Goal: Complete application form: Complete application form

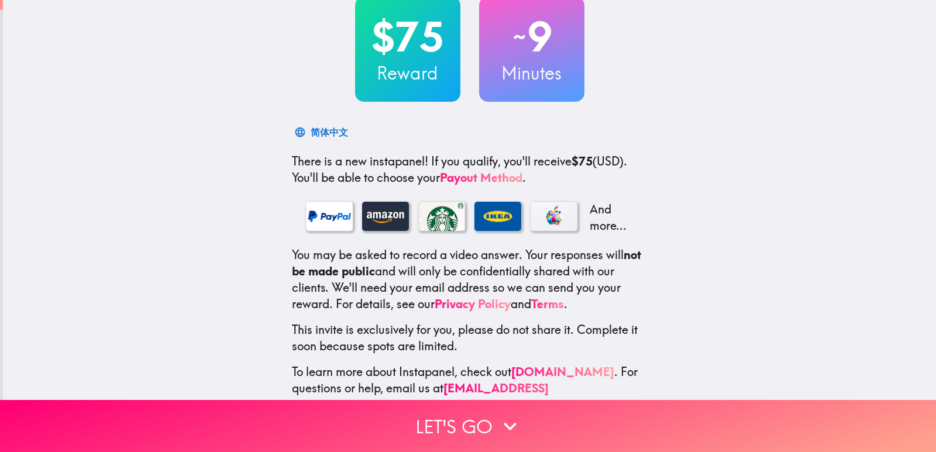
scroll to position [102, 0]
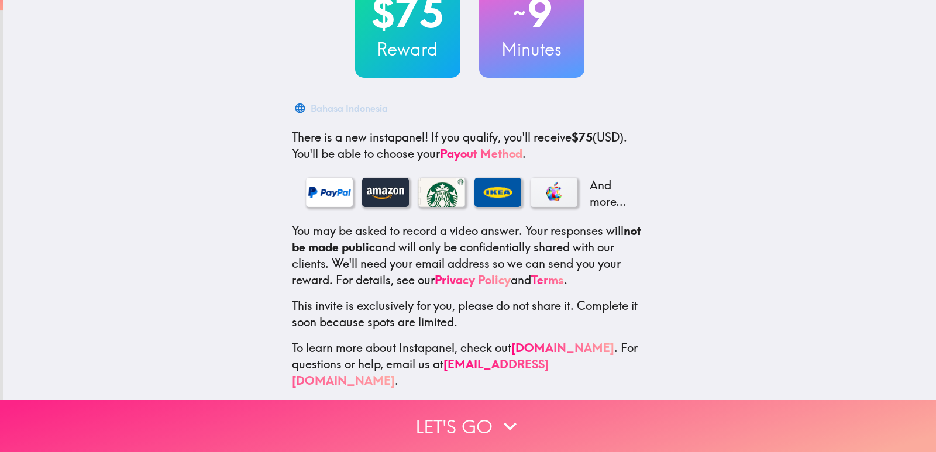
click at [425, 416] on button "Let's go" at bounding box center [468, 426] width 936 height 52
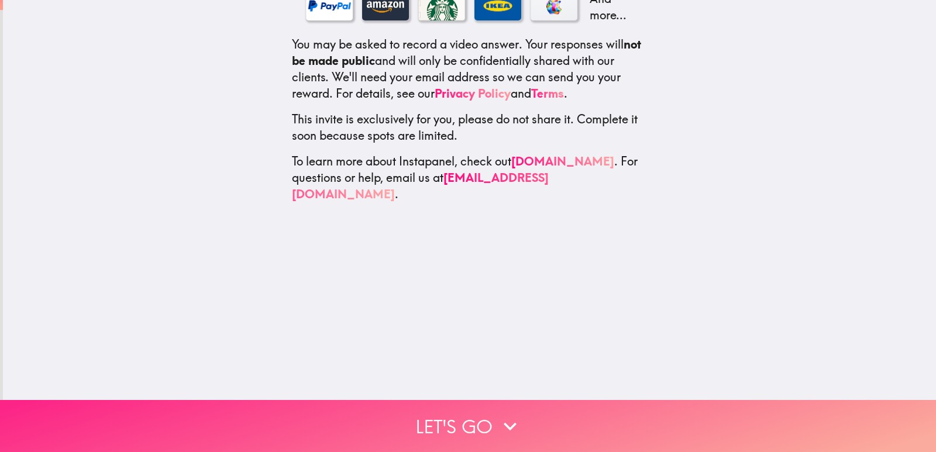
scroll to position [0, 0]
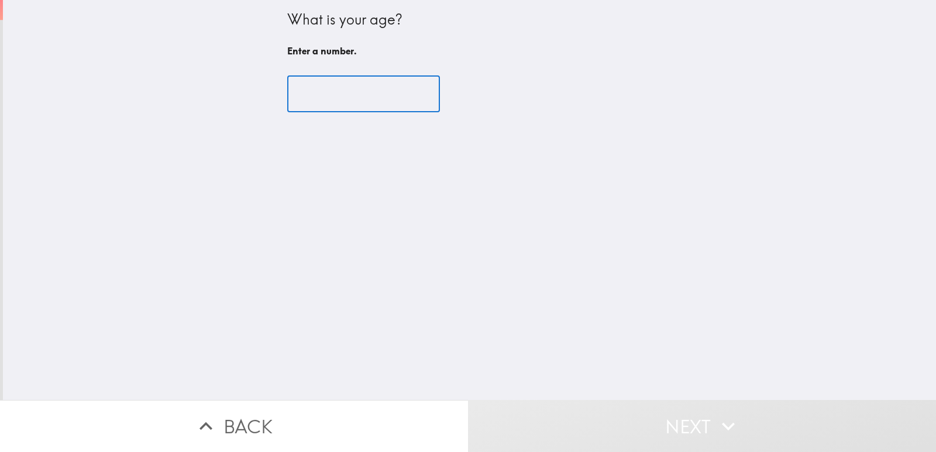
click at [309, 100] on input "number" at bounding box center [363, 94] width 153 height 36
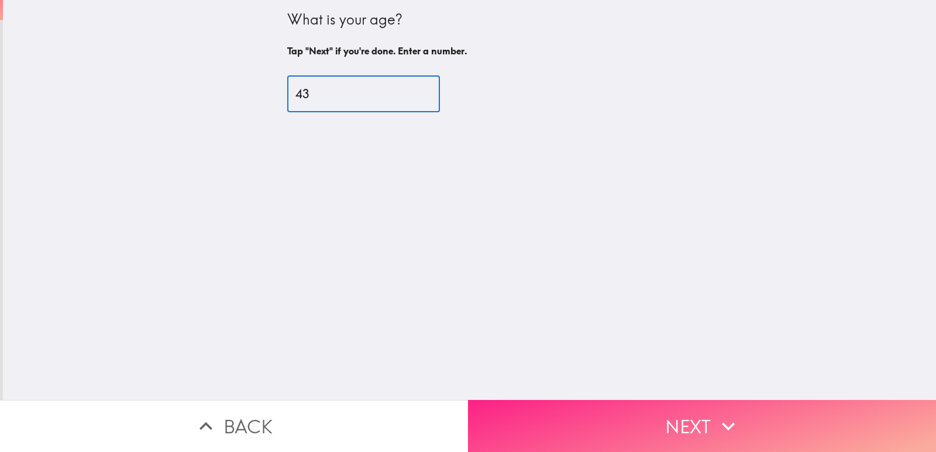
type input "43"
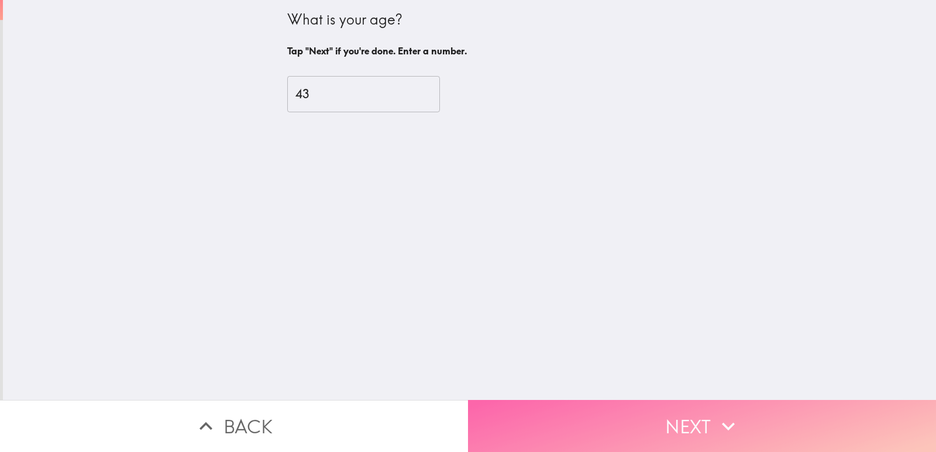
click at [600, 417] on button "Next" at bounding box center [702, 426] width 468 height 52
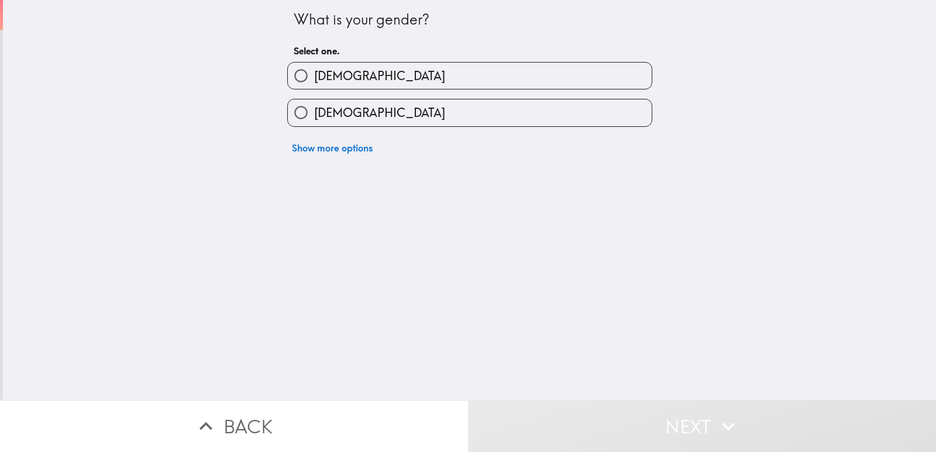
click at [439, 107] on label "Female" at bounding box center [470, 112] width 364 height 26
click at [314, 107] on input "Female" at bounding box center [301, 112] width 26 height 26
radio input "true"
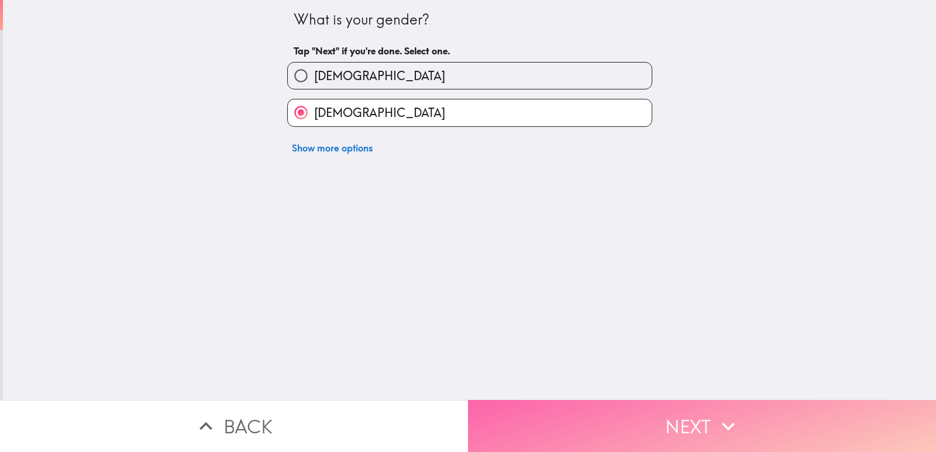
click at [535, 405] on button "Next" at bounding box center [702, 426] width 468 height 52
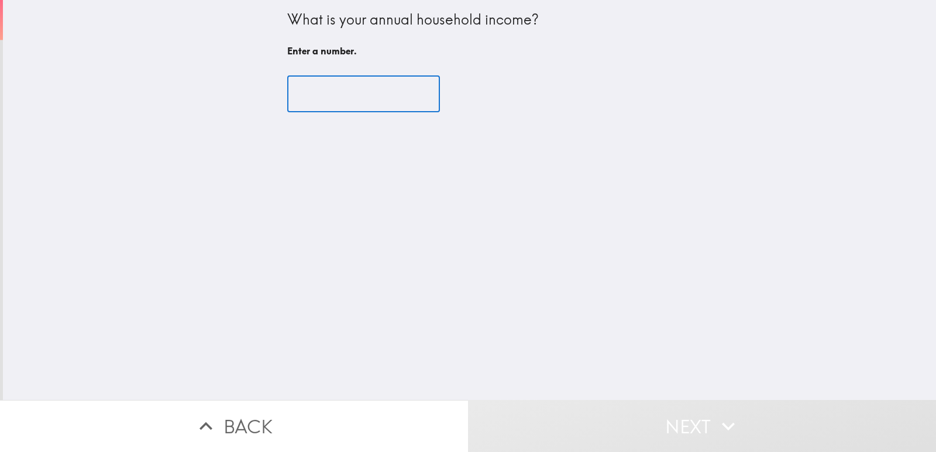
click at [288, 92] on input "number" at bounding box center [363, 94] width 153 height 36
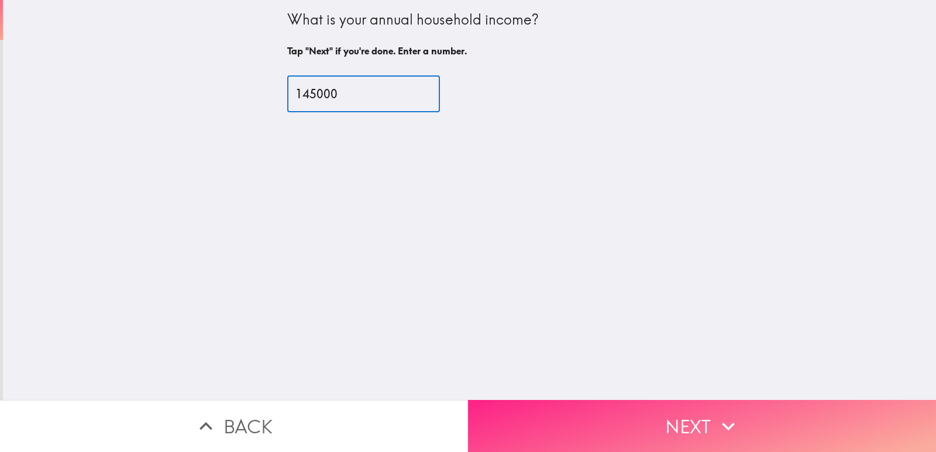
type input "145000"
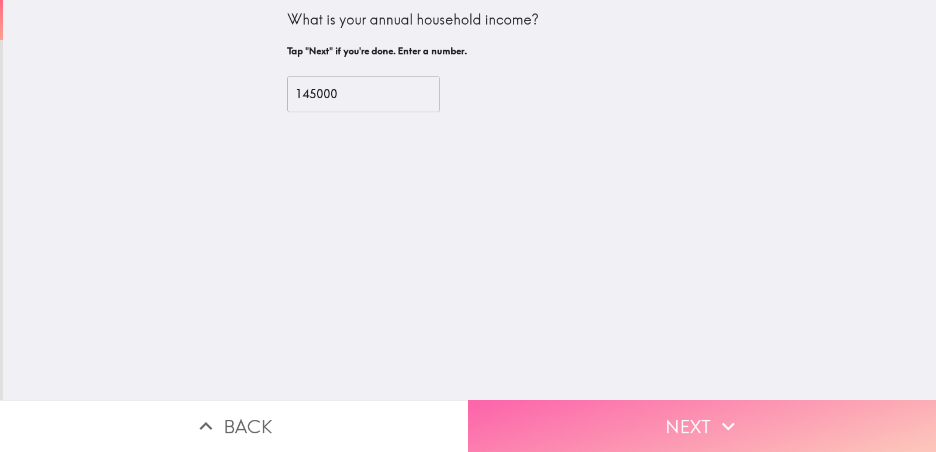
click at [730, 414] on icon "button" at bounding box center [728, 427] width 26 height 26
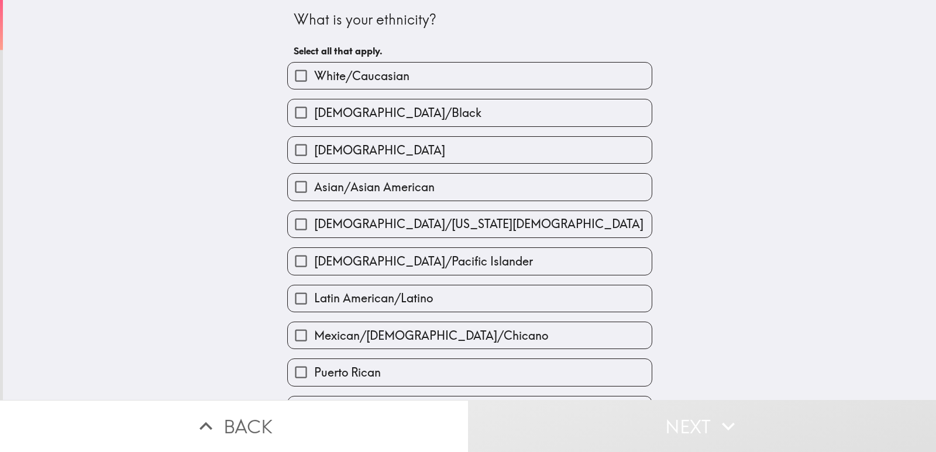
click at [295, 74] on input "White/Caucasian" at bounding box center [301, 76] width 26 height 26
checkbox input "true"
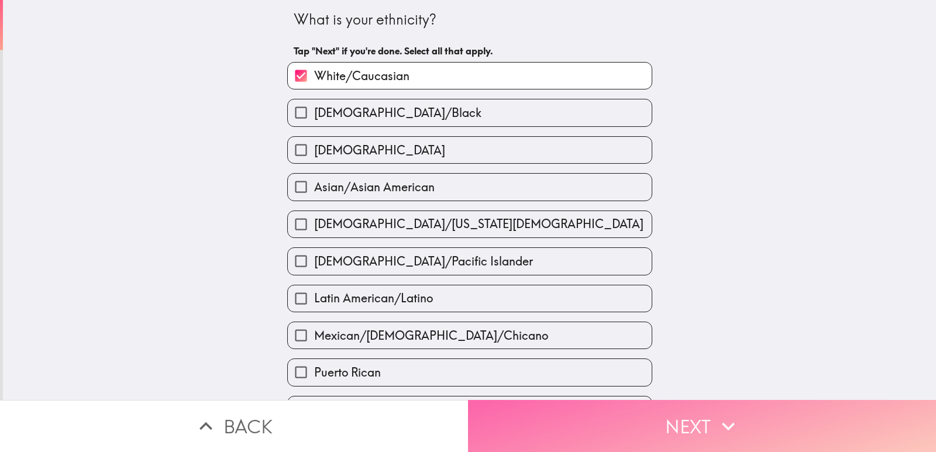
click at [756, 414] on button "Next" at bounding box center [702, 426] width 468 height 52
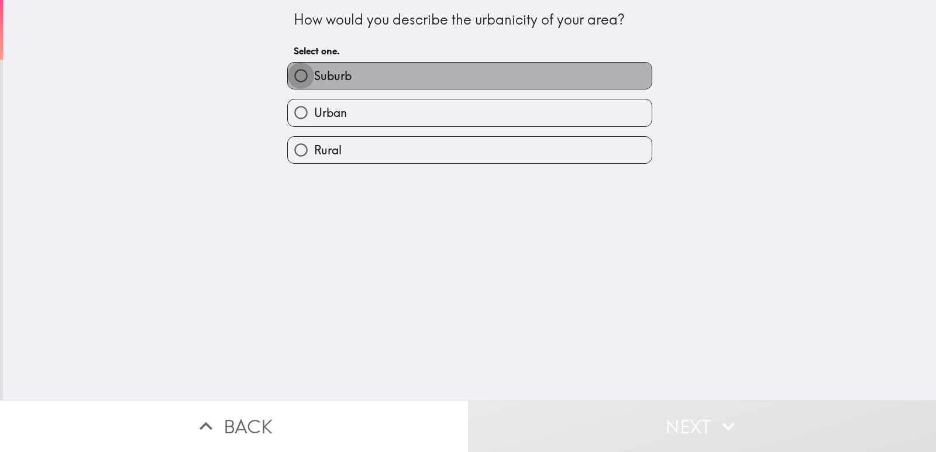
click at [290, 75] on input "Suburb" at bounding box center [301, 76] width 26 height 26
radio input "true"
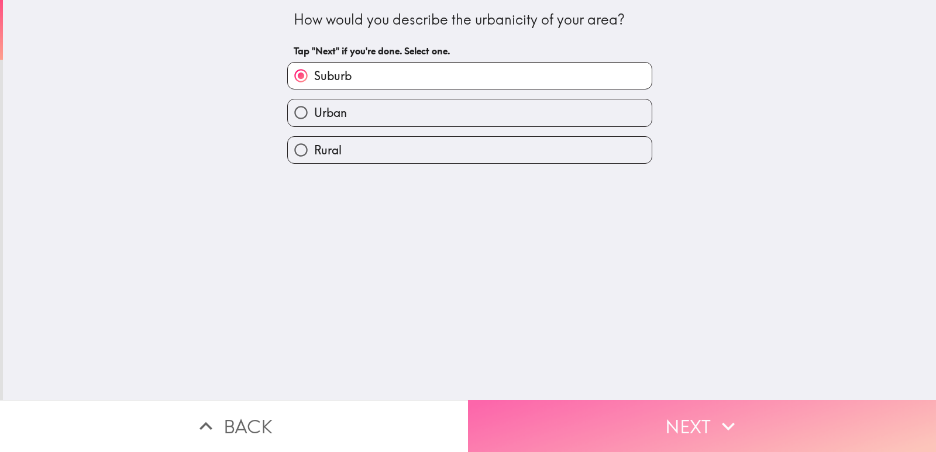
click at [656, 405] on button "Next" at bounding box center [702, 426] width 468 height 52
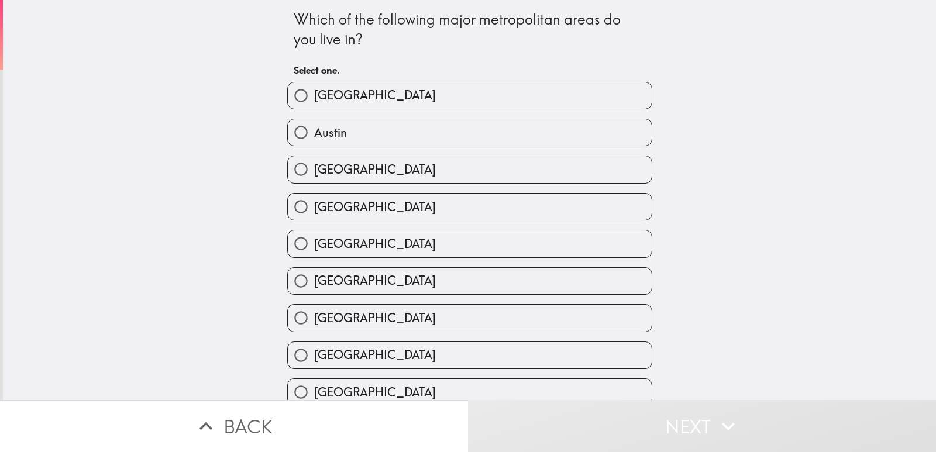
click at [567, 336] on div "Detroit" at bounding box center [465, 350] width 374 height 37
click at [567, 343] on label "Detroit" at bounding box center [470, 355] width 364 height 26
click at [314, 343] on input "Detroit" at bounding box center [301, 355] width 26 height 26
radio input "true"
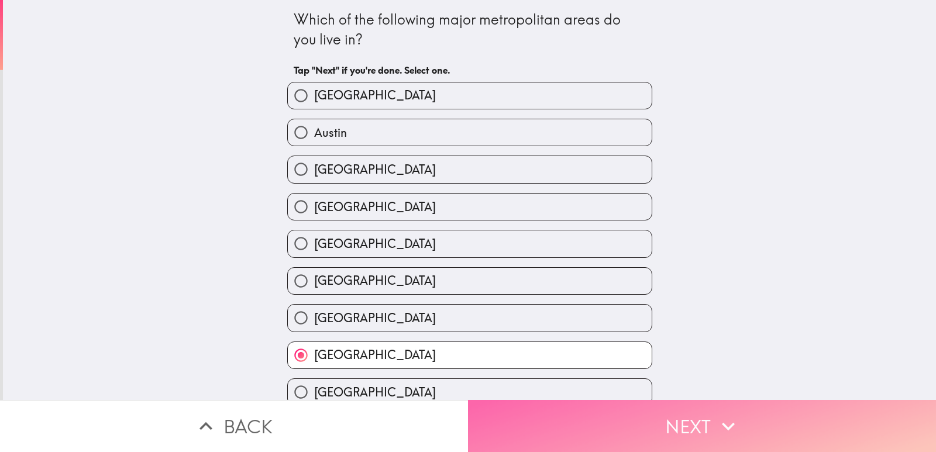
click at [724, 417] on icon "button" at bounding box center [728, 427] width 26 height 26
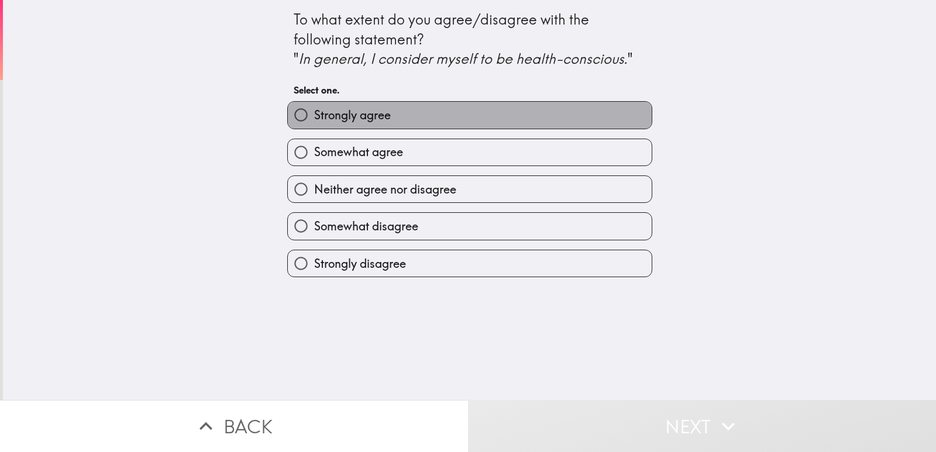
click at [326, 119] on span "Strongly agree" at bounding box center [352, 115] width 77 height 16
click at [314, 119] on input "Strongly agree" at bounding box center [301, 115] width 26 height 26
radio input "true"
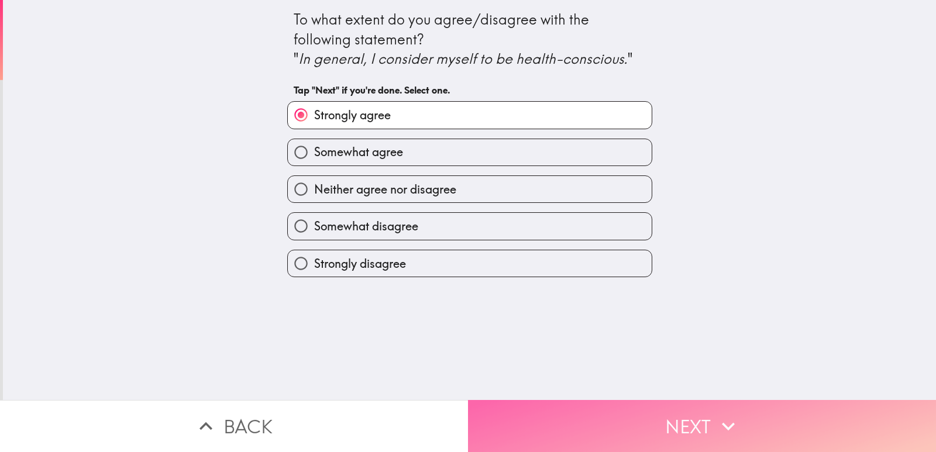
click at [654, 419] on button "Next" at bounding box center [702, 426] width 468 height 52
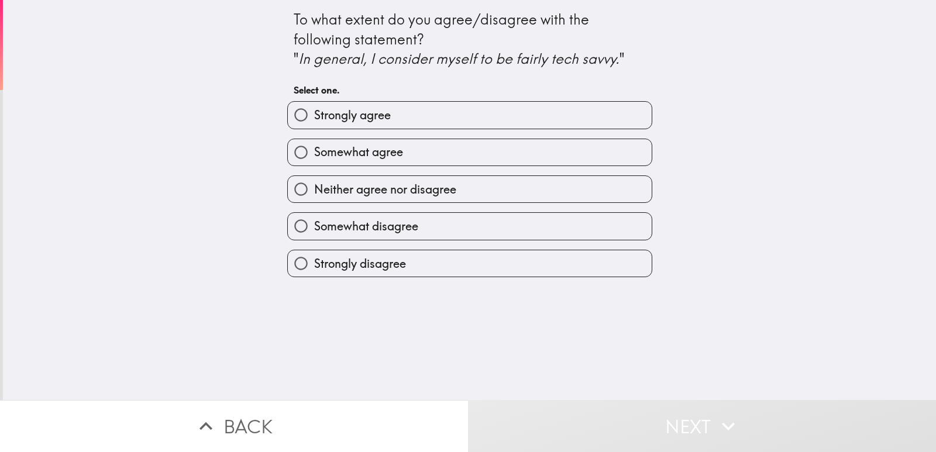
click at [464, 123] on label "Strongly agree" at bounding box center [470, 115] width 364 height 26
click at [314, 123] on input "Strongly agree" at bounding box center [301, 115] width 26 height 26
radio input "true"
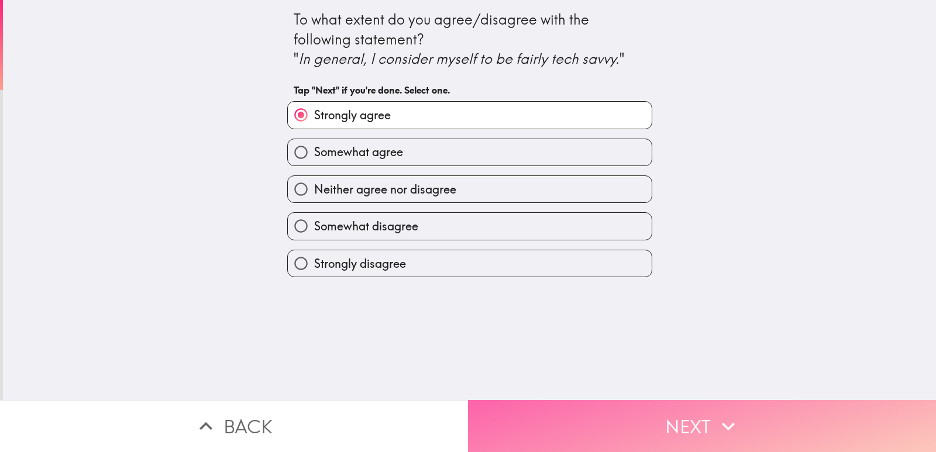
click at [626, 428] on button "Next" at bounding box center [702, 426] width 468 height 52
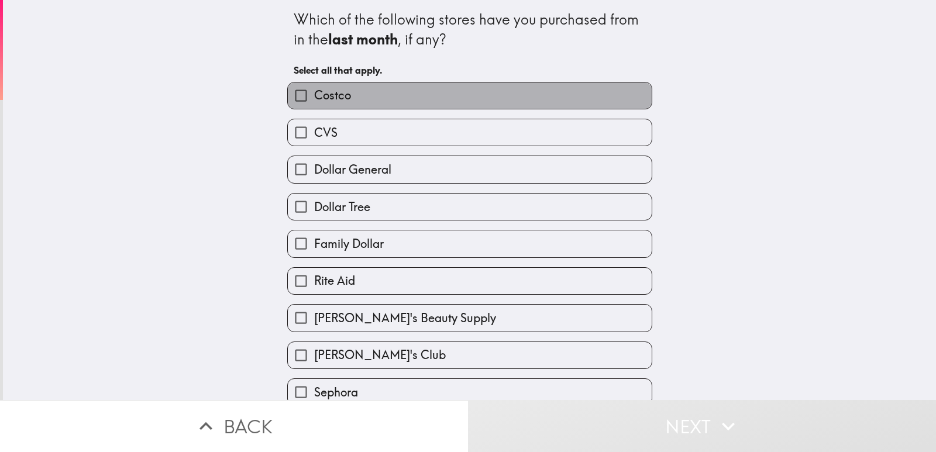
click at [458, 98] on label "Costco" at bounding box center [470, 95] width 364 height 26
click at [314, 98] on input "Costco" at bounding box center [301, 95] width 26 height 26
checkbox input "true"
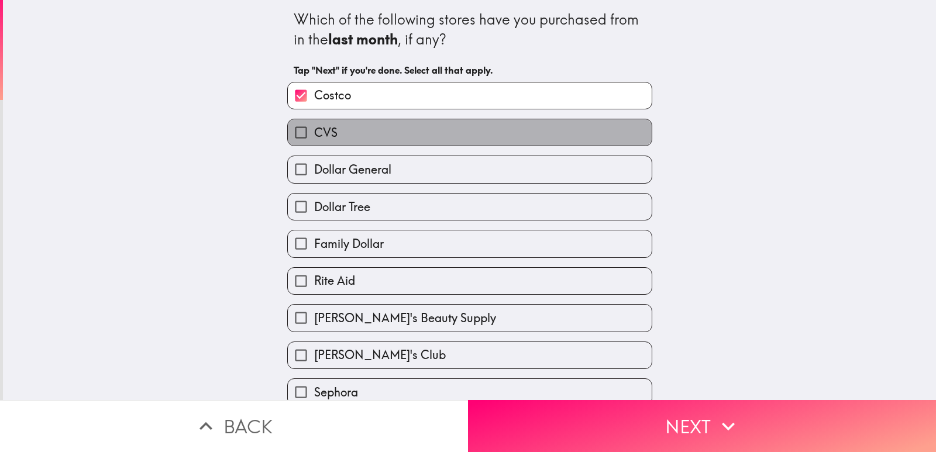
click at [445, 141] on label "CVS" at bounding box center [470, 132] width 364 height 26
click at [314, 141] on input "CVS" at bounding box center [301, 132] width 26 height 26
checkbox input "true"
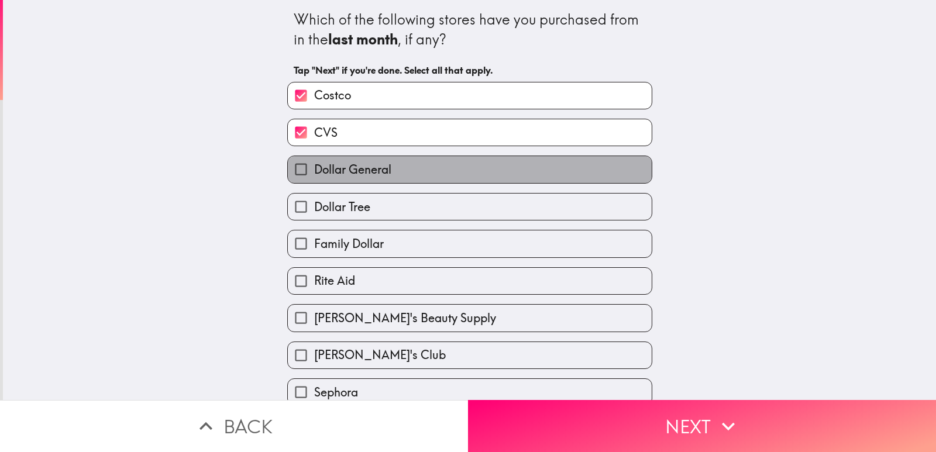
click at [404, 173] on label "Dollar General" at bounding box center [470, 169] width 364 height 26
click at [314, 173] on input "Dollar General" at bounding box center [301, 169] width 26 height 26
checkbox input "true"
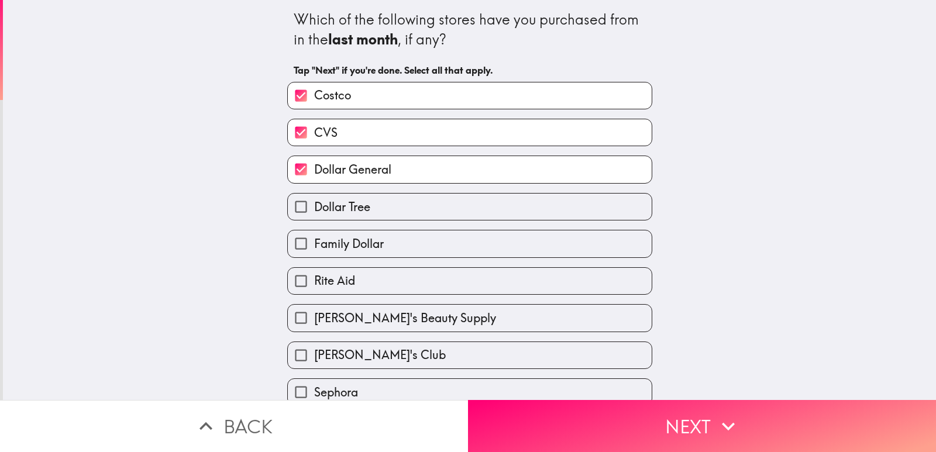
click at [401, 208] on label "Dollar Tree" at bounding box center [470, 207] width 364 height 26
click at [314, 208] on input "Dollar Tree" at bounding box center [301, 207] width 26 height 26
checkbox input "true"
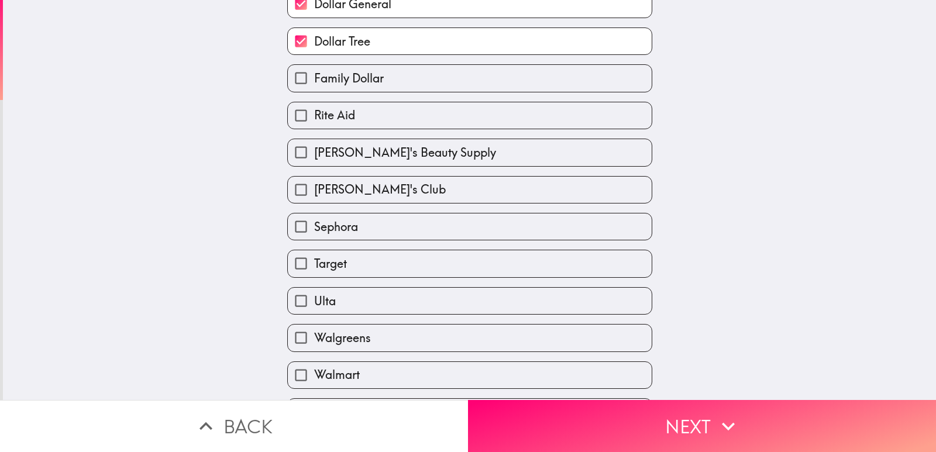
scroll to position [200, 0]
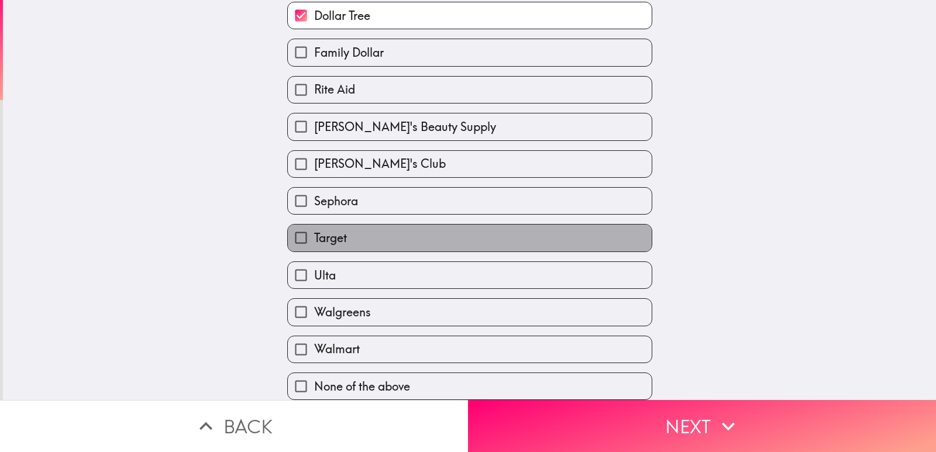
click at [314, 230] on span "Target" at bounding box center [330, 238] width 33 height 16
click at [308, 229] on input "Target" at bounding box center [301, 238] width 26 height 26
checkbox input "true"
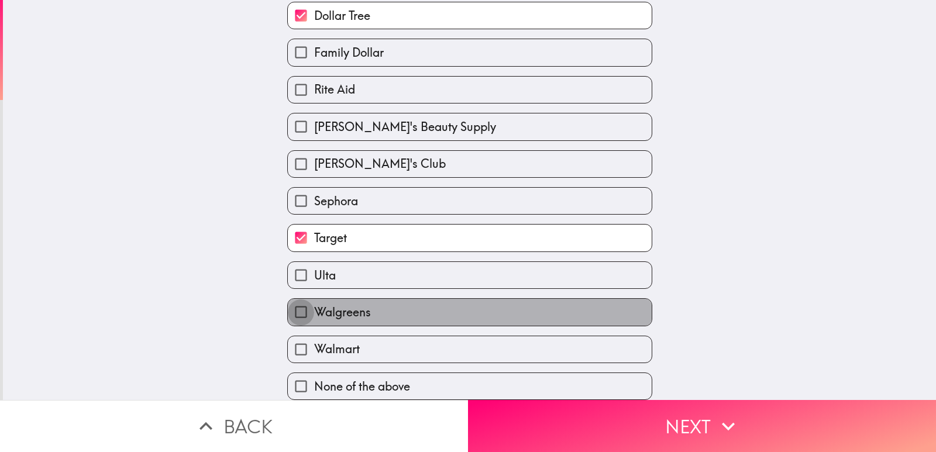
click at [302, 309] on input "Walgreens" at bounding box center [301, 312] width 26 height 26
checkbox input "true"
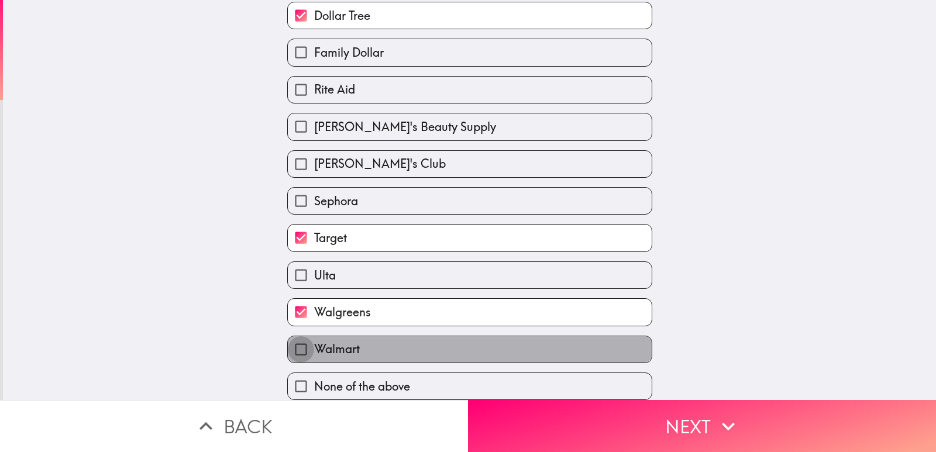
click at [301, 336] on input "Walmart" at bounding box center [301, 349] width 26 height 26
checkbox input "true"
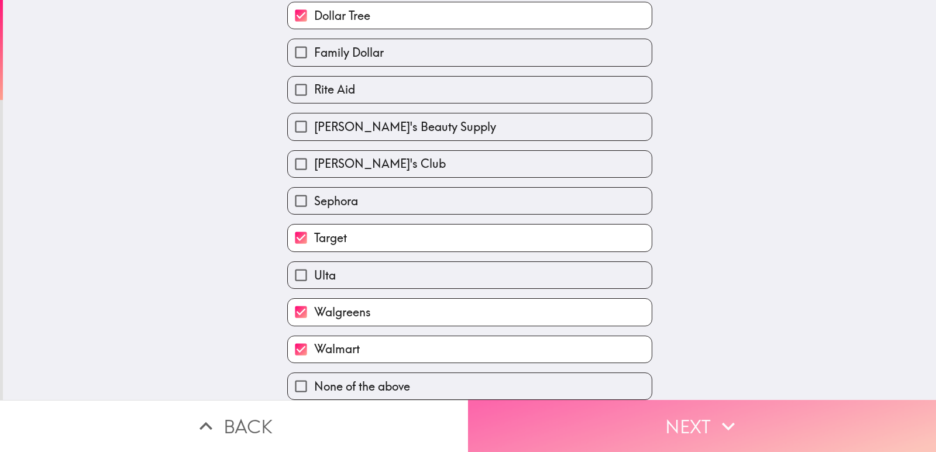
click at [597, 409] on button "Next" at bounding box center [702, 426] width 468 height 52
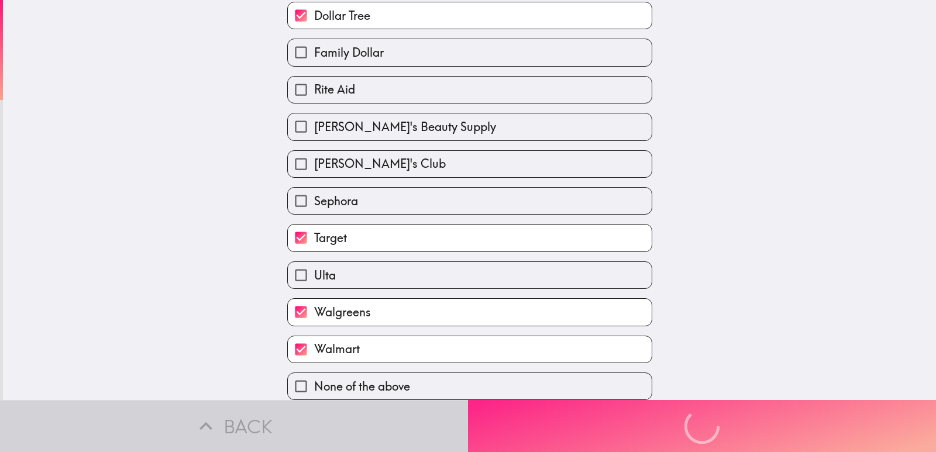
scroll to position [14, 0]
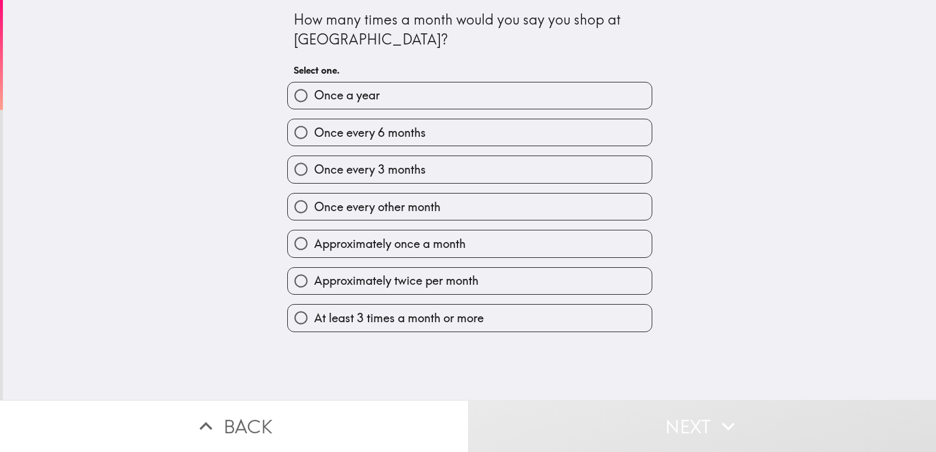
click at [340, 247] on span "Approximately once a month" at bounding box center [389, 244] width 151 height 16
click at [314, 247] on input "Approximately once a month" at bounding box center [301, 243] width 26 height 26
radio input "true"
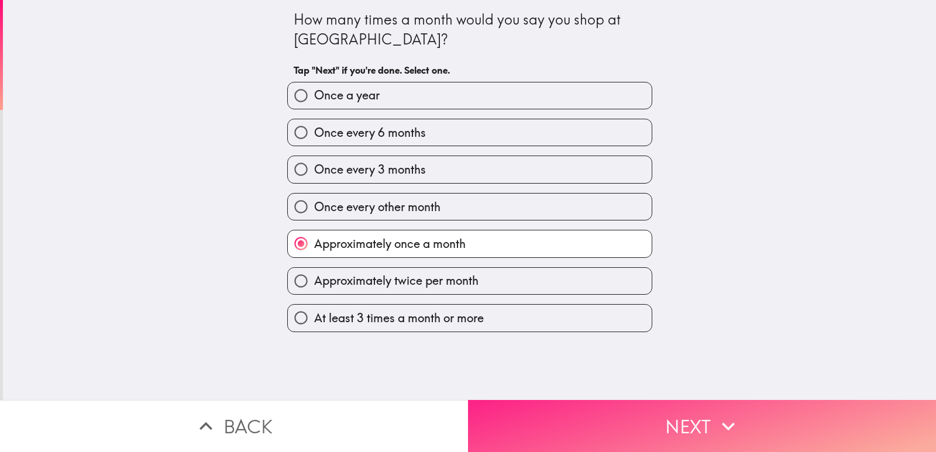
click at [590, 428] on button "Next" at bounding box center [702, 426] width 468 height 52
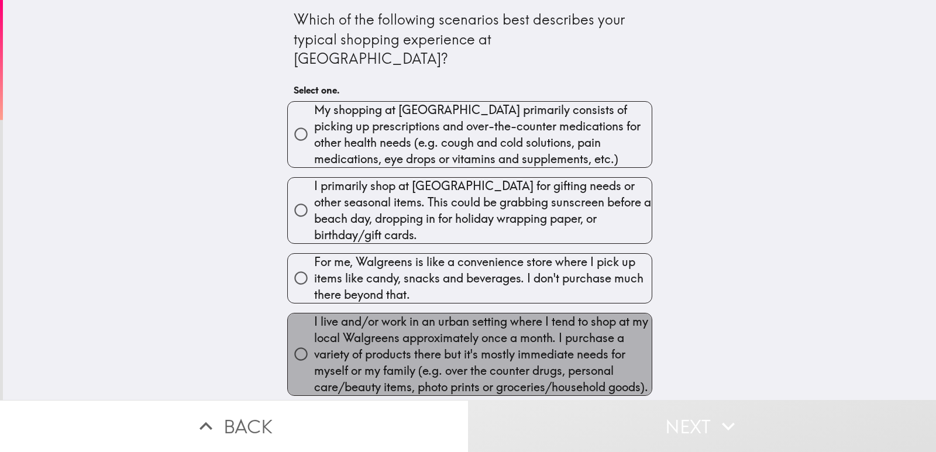
click at [432, 340] on span "I live and/or work in an urban setting where I tend to shop at my local Walgree…" at bounding box center [483, 355] width 338 height 82
click at [314, 341] on input "I live and/or work in an urban setting where I tend to shop at my local Walgree…" at bounding box center [301, 354] width 26 height 26
radio input "true"
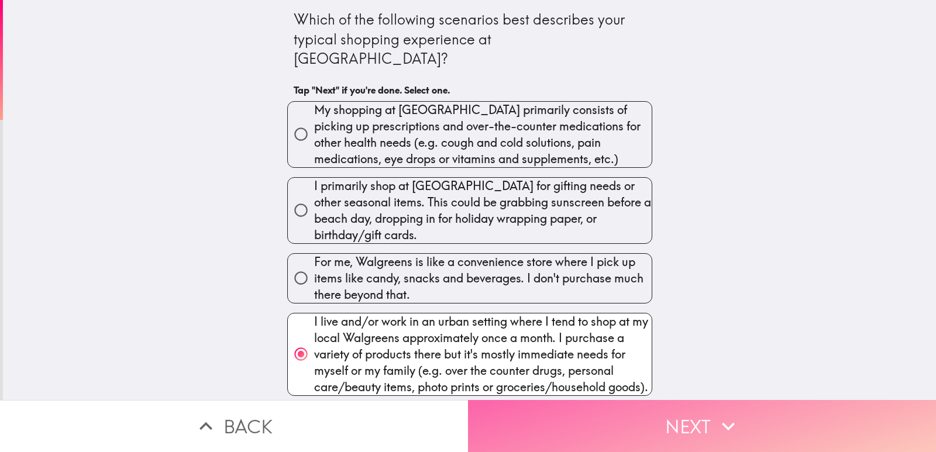
click at [719, 414] on icon "button" at bounding box center [728, 427] width 26 height 26
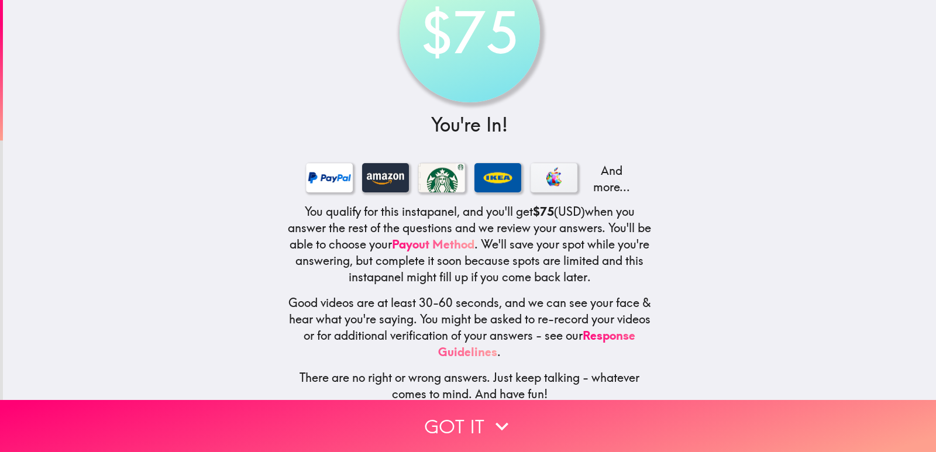
scroll to position [77, 0]
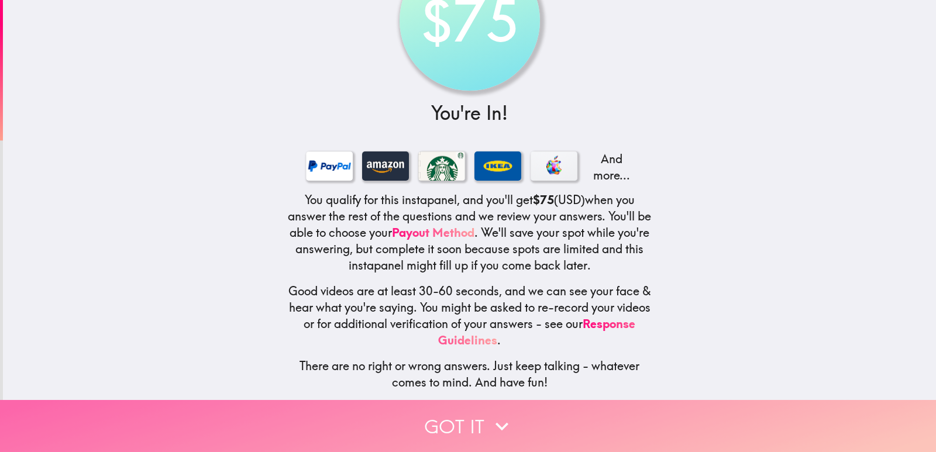
click at [439, 426] on button "Got it" at bounding box center [468, 426] width 936 height 52
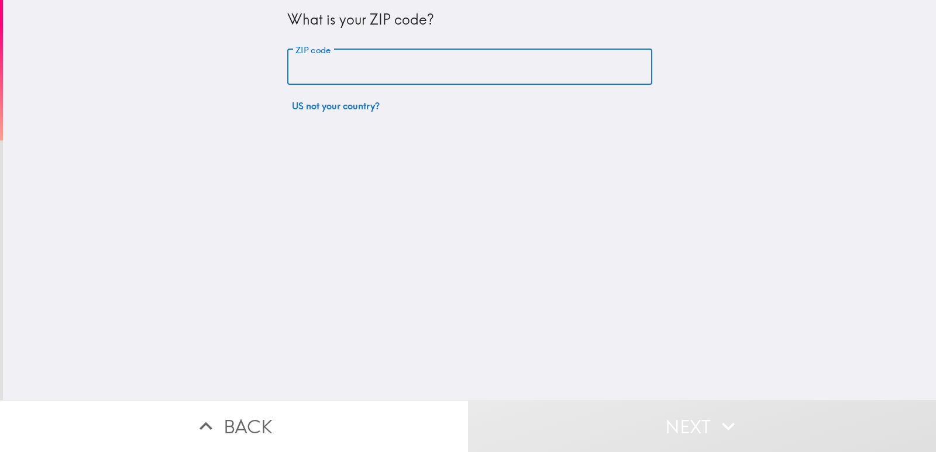
click at [380, 66] on input "ZIP code" at bounding box center [469, 67] width 365 height 36
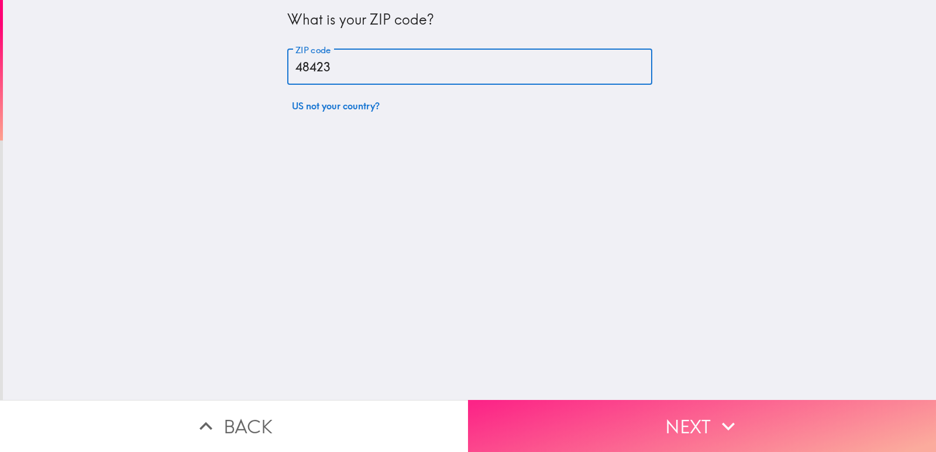
type input "48423"
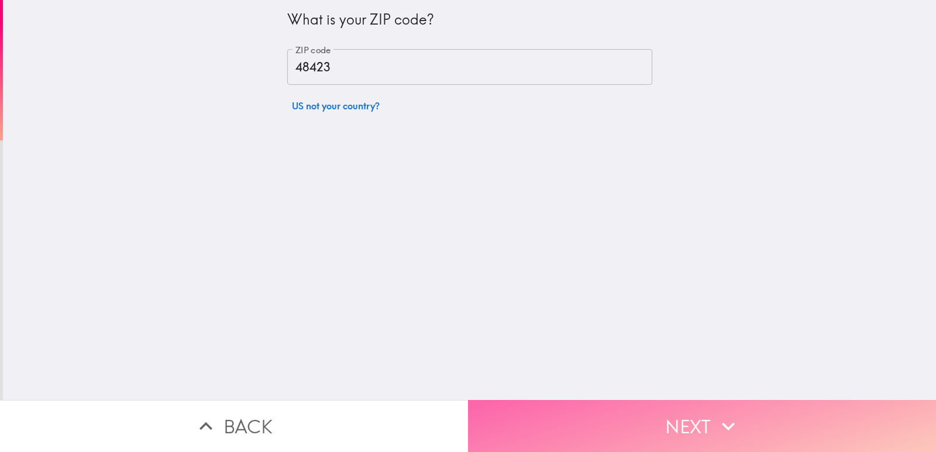
click at [601, 415] on button "Next" at bounding box center [702, 426] width 468 height 52
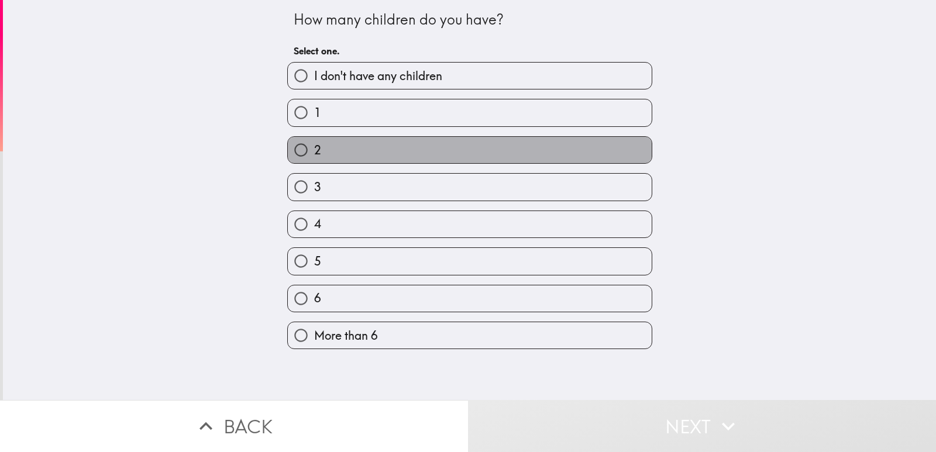
click at [366, 146] on label "2" at bounding box center [470, 150] width 364 height 26
click at [314, 146] on input "2" at bounding box center [301, 150] width 26 height 26
radio input "true"
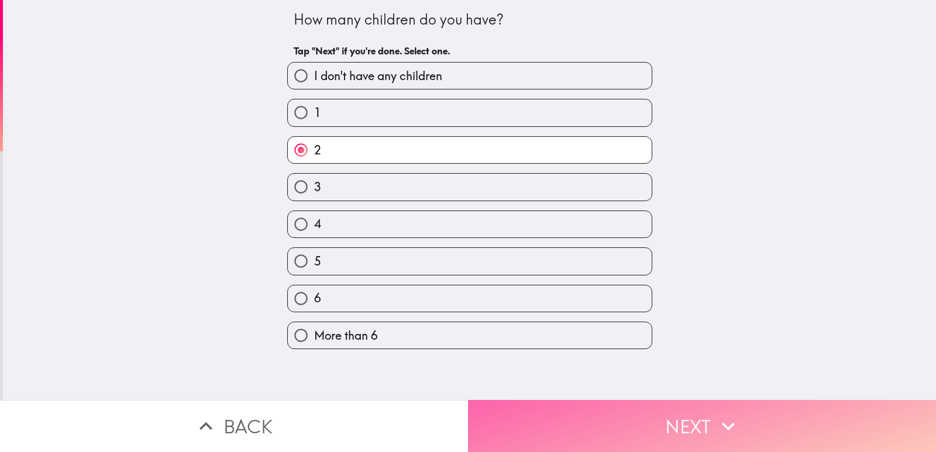
click at [555, 433] on button "Next" at bounding box center [702, 426] width 468 height 52
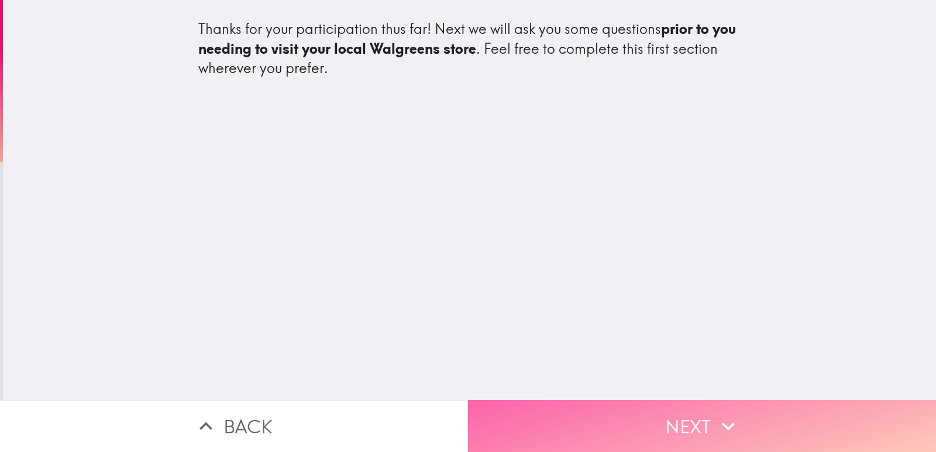
click at [566, 442] on button "Next" at bounding box center [702, 426] width 468 height 52
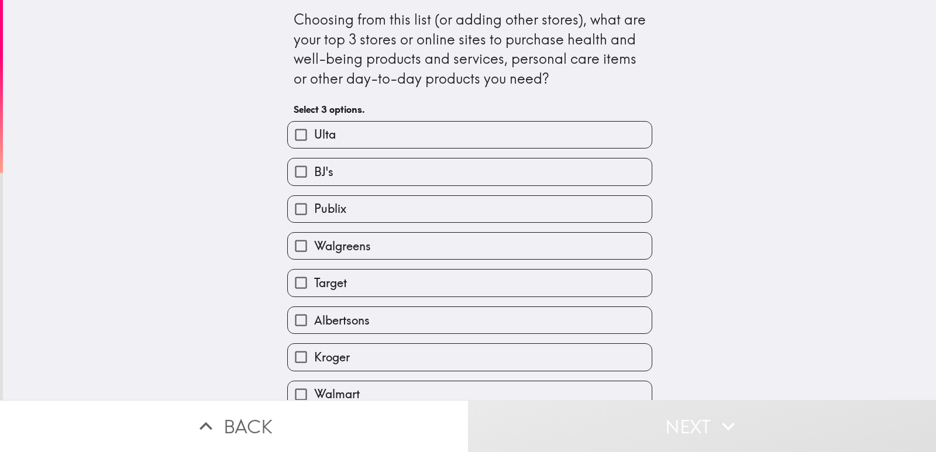
click at [373, 244] on label "Walgreens" at bounding box center [470, 246] width 364 height 26
click at [314, 244] on input "Walgreens" at bounding box center [301, 246] width 26 height 26
checkbox input "true"
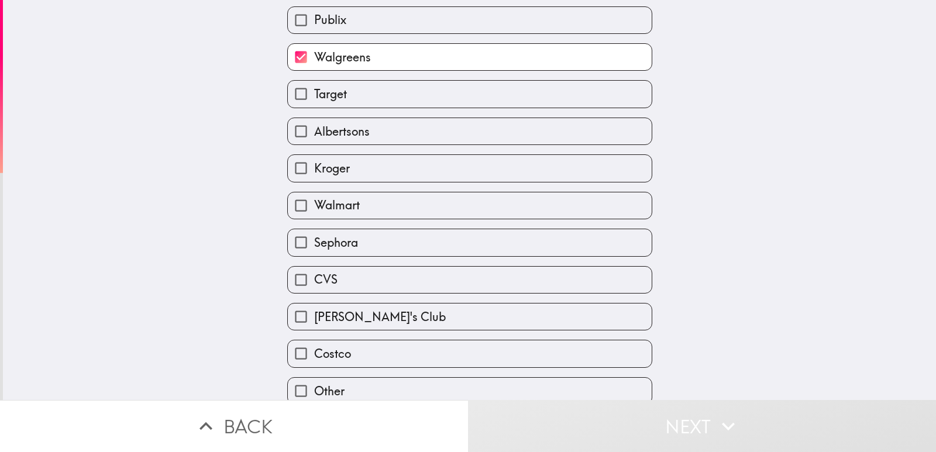
scroll to position [202, 0]
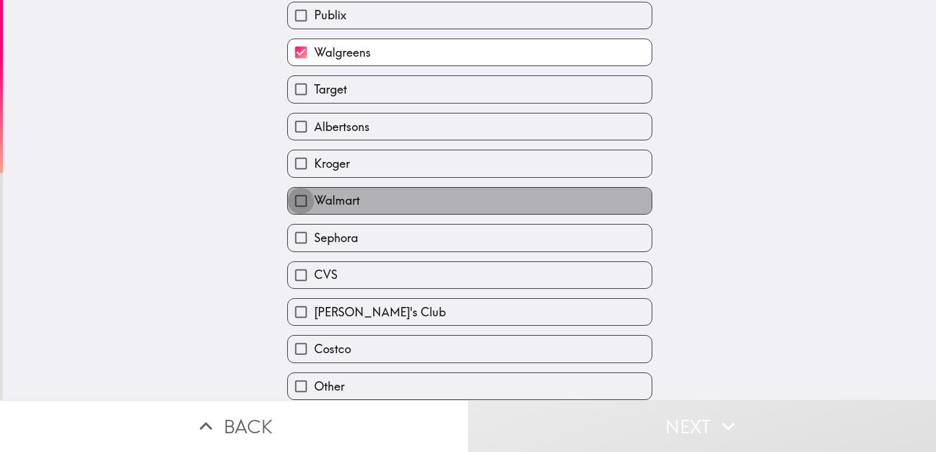
click at [301, 190] on input "Walmart" at bounding box center [301, 201] width 26 height 26
checkbox input "true"
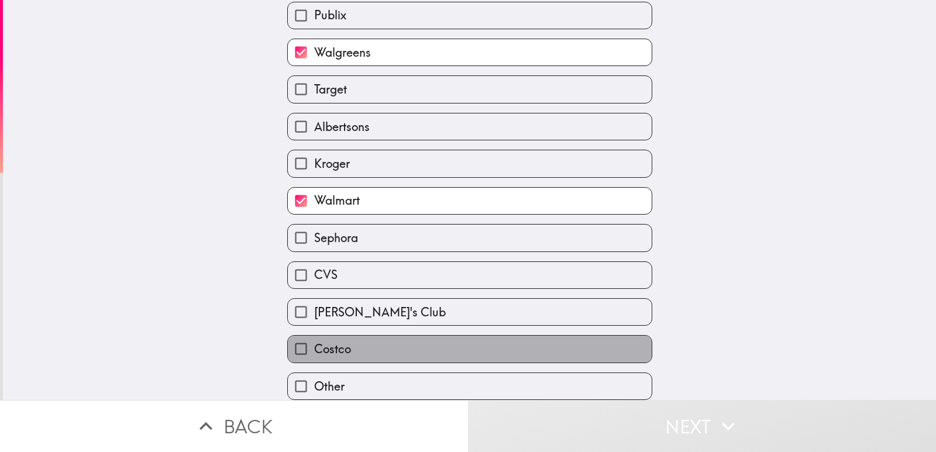
click at [314, 345] on span "Costco" at bounding box center [332, 349] width 37 height 16
click at [308, 345] on input "Costco" at bounding box center [301, 349] width 26 height 26
checkbox input "true"
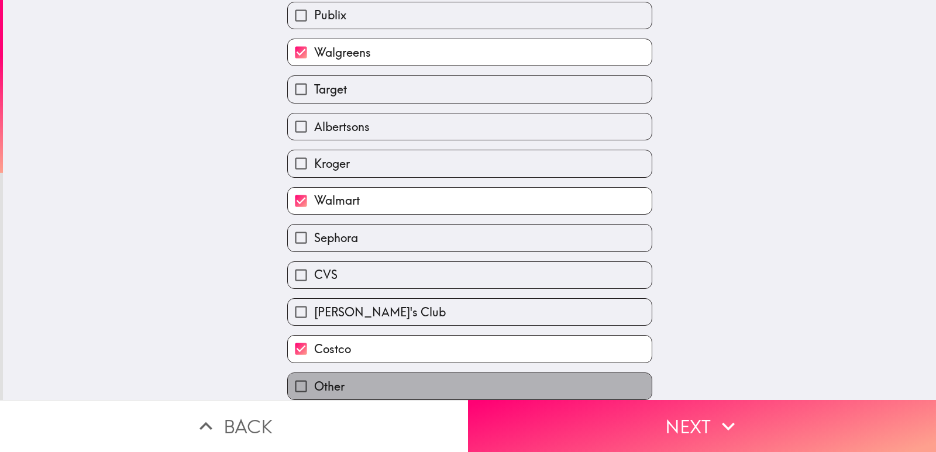
click at [316, 378] on span "Other" at bounding box center [329, 386] width 30 height 16
click at [314, 378] on input "Other" at bounding box center [301, 386] width 26 height 26
checkbox input "true"
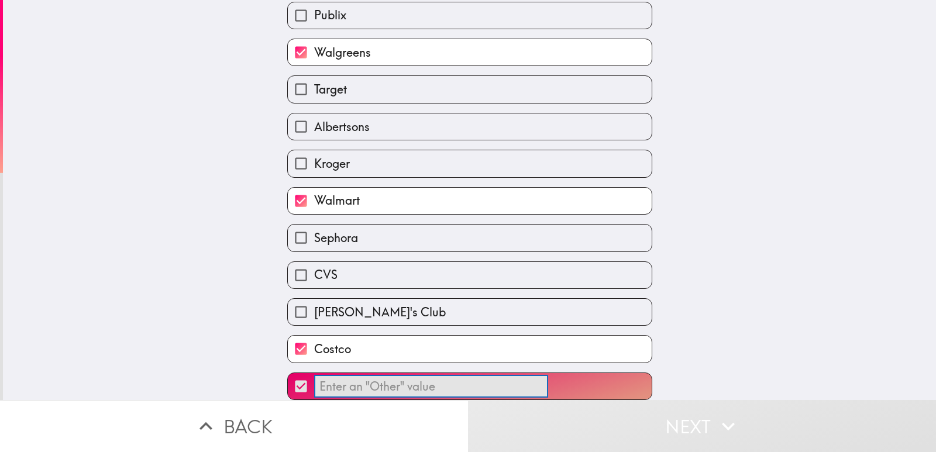
click at [474, 378] on input "​" at bounding box center [431, 386] width 234 height 23
type input "Meijer"
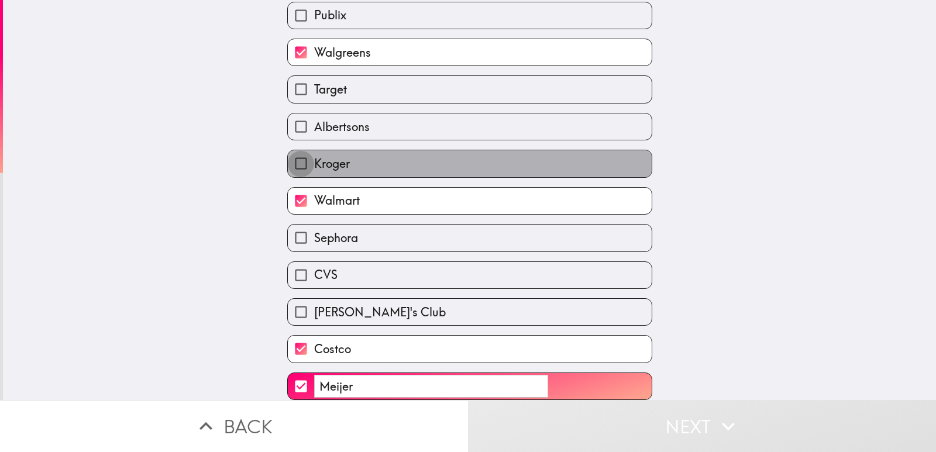
click at [291, 154] on input "Kroger" at bounding box center [301, 163] width 26 height 26
checkbox input "true"
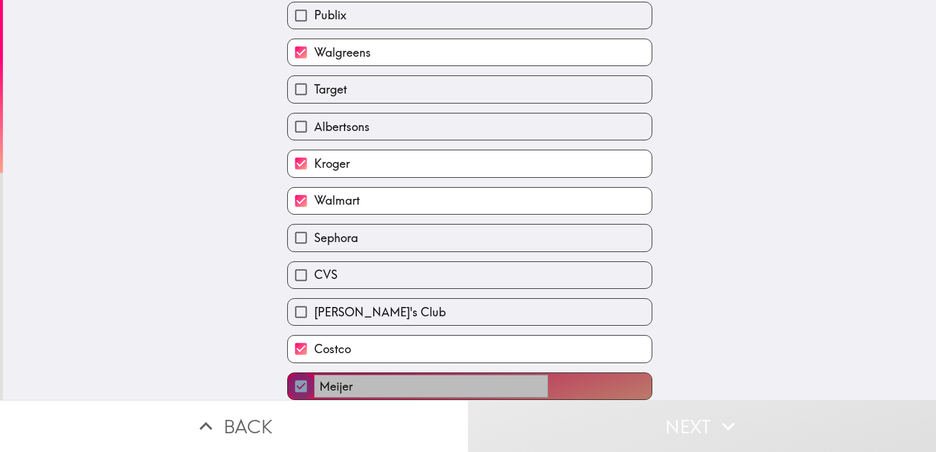
click at [298, 378] on input "Meijer ​" at bounding box center [301, 386] width 26 height 26
checkbox input "false"
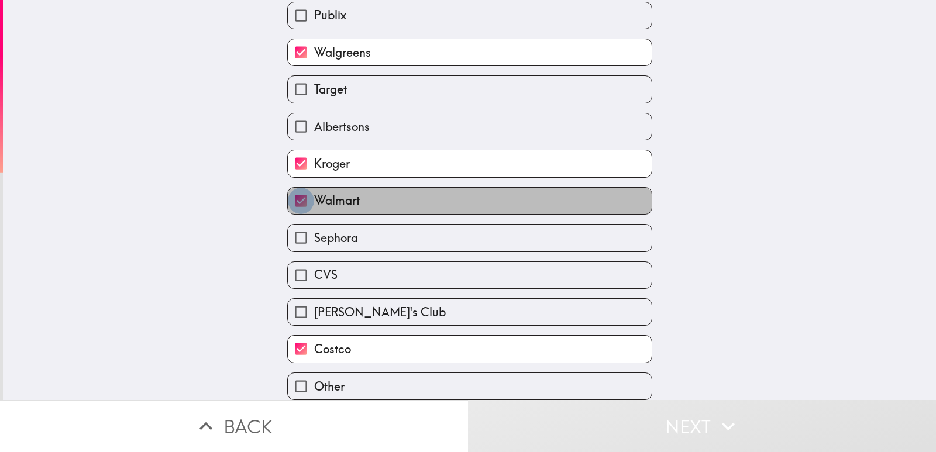
click at [296, 190] on input "Walmart" at bounding box center [301, 201] width 26 height 26
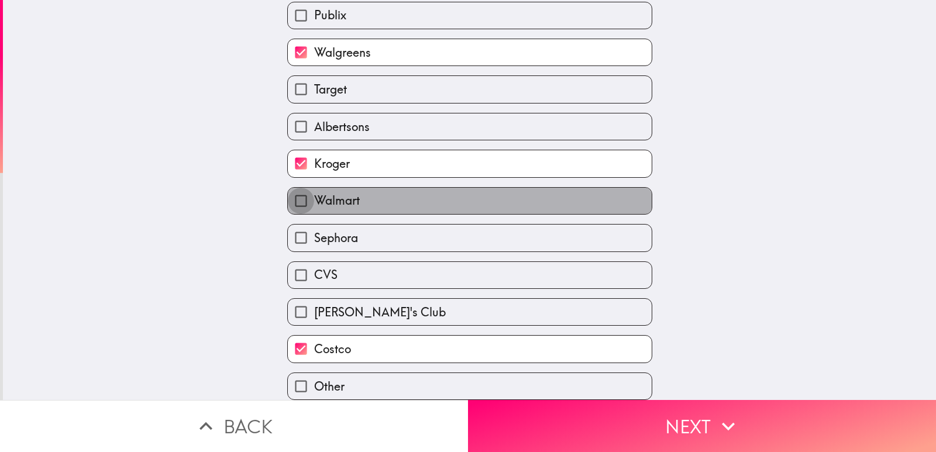
click at [296, 190] on input "Walmart" at bounding box center [301, 201] width 26 height 26
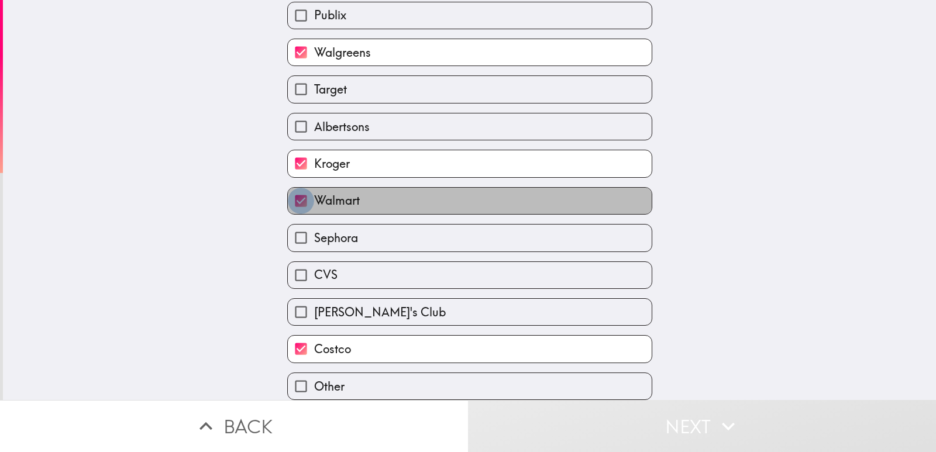
click at [296, 190] on input "Walmart" at bounding box center [301, 201] width 26 height 26
checkbox input "false"
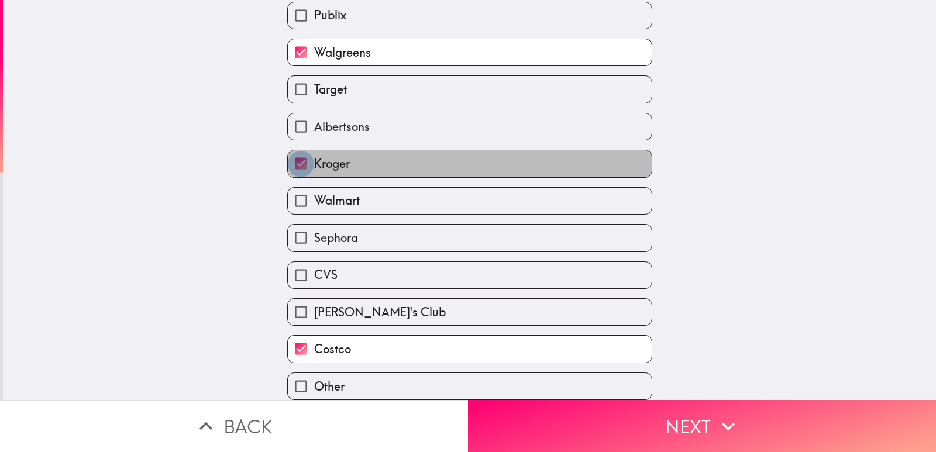
click at [291, 150] on input "Kroger" at bounding box center [301, 163] width 26 height 26
checkbox input "false"
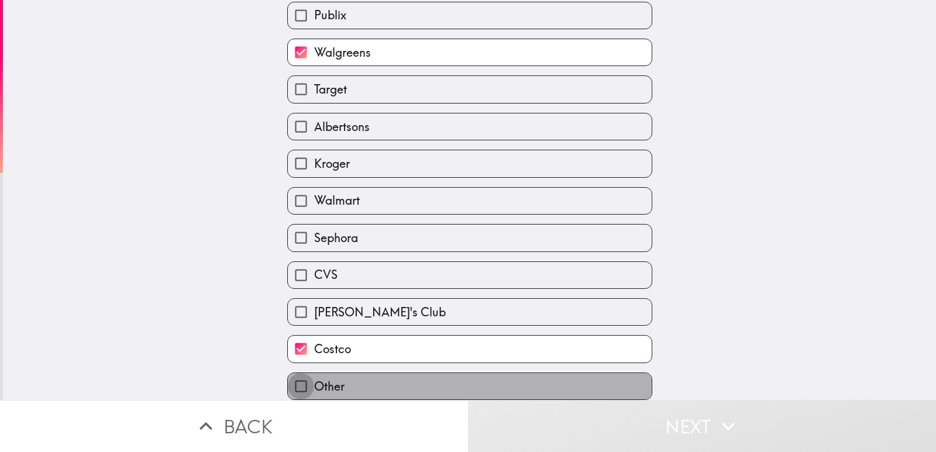
click at [288, 377] on input "Other" at bounding box center [301, 386] width 26 height 26
checkbox input "true"
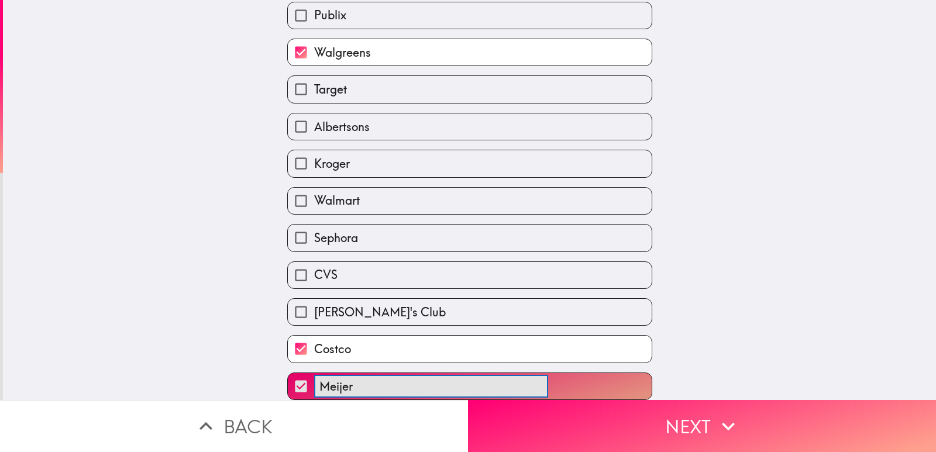
click at [330, 378] on input "Meijer" at bounding box center [431, 386] width 234 height 23
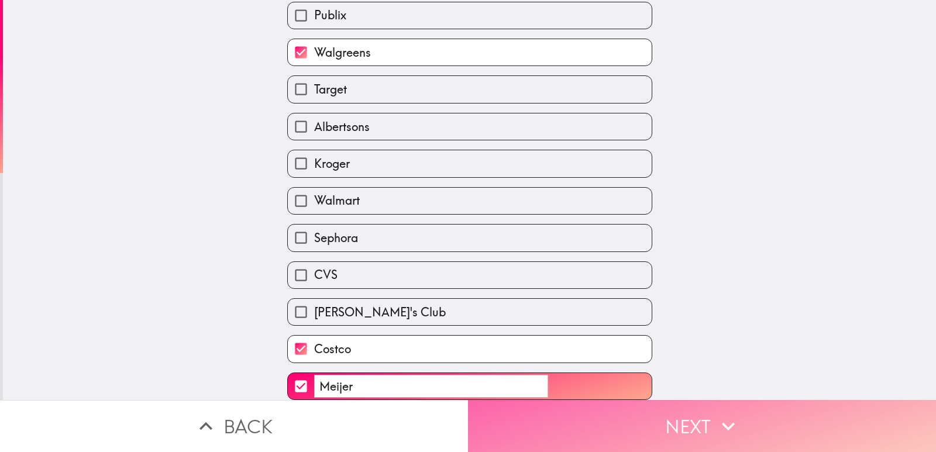
click at [625, 423] on button "Next" at bounding box center [702, 426] width 468 height 52
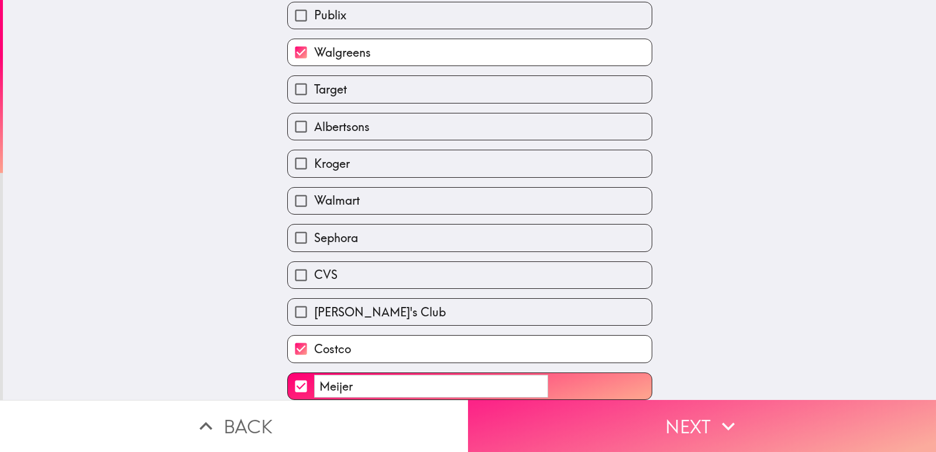
scroll to position [0, 0]
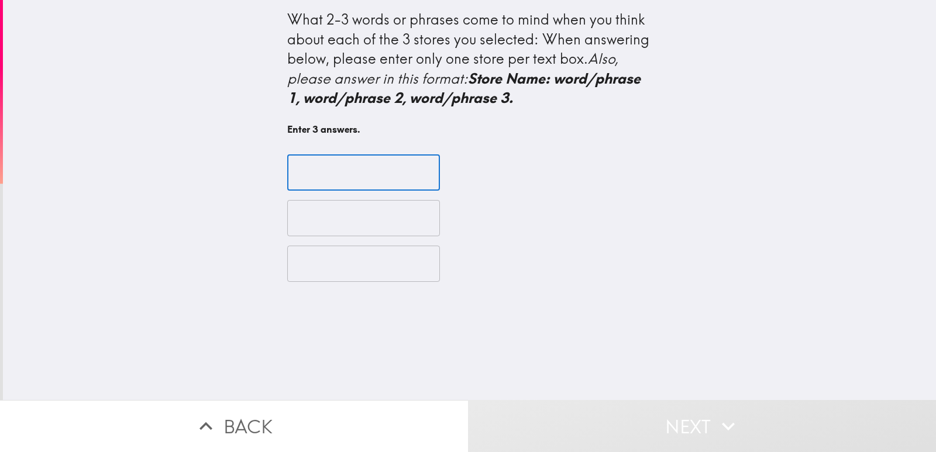
click at [292, 181] on input "text" at bounding box center [363, 172] width 153 height 36
type input "Costco/Stock Up"
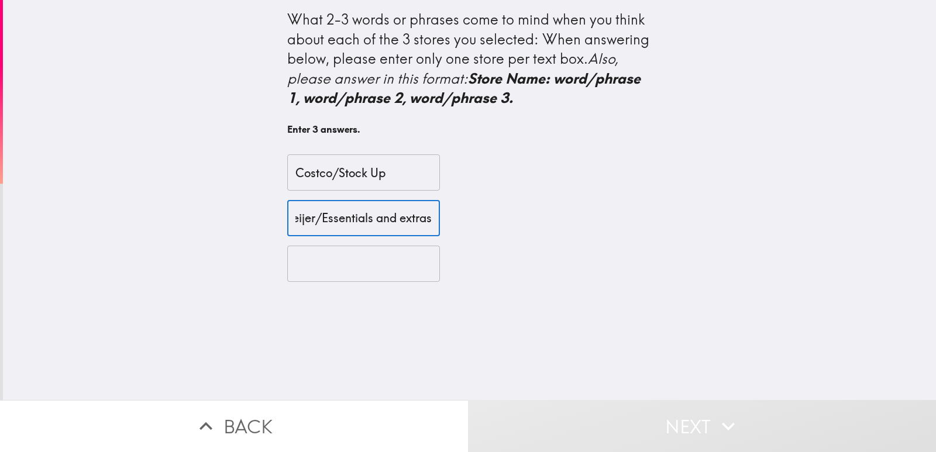
scroll to position [0, 25]
type input "Meijer/Essentials and extras"
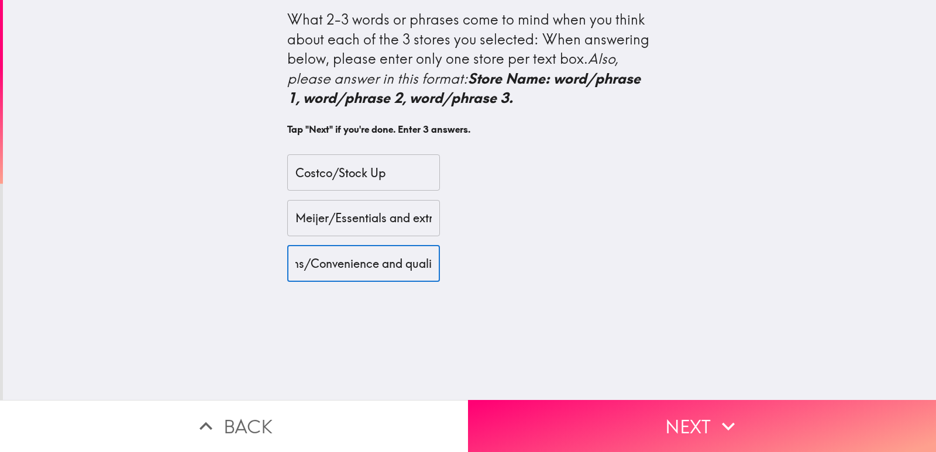
scroll to position [0, 70]
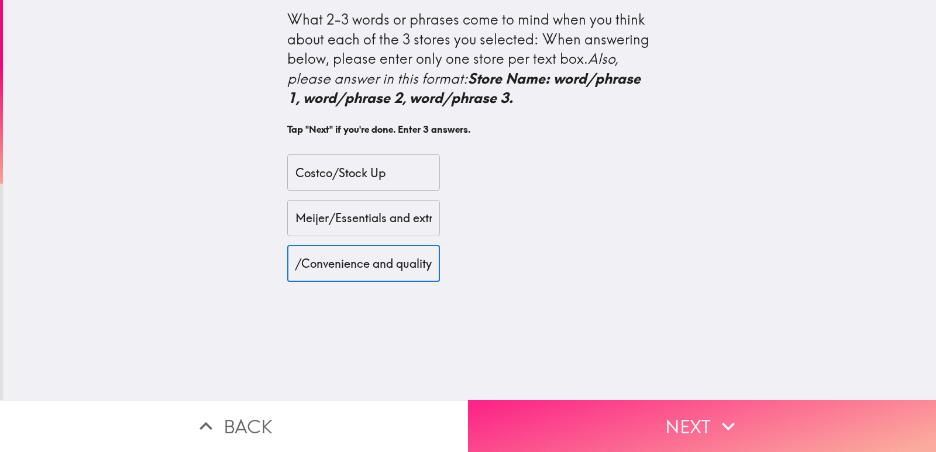
type input "Walgreens/Convenience and quality"
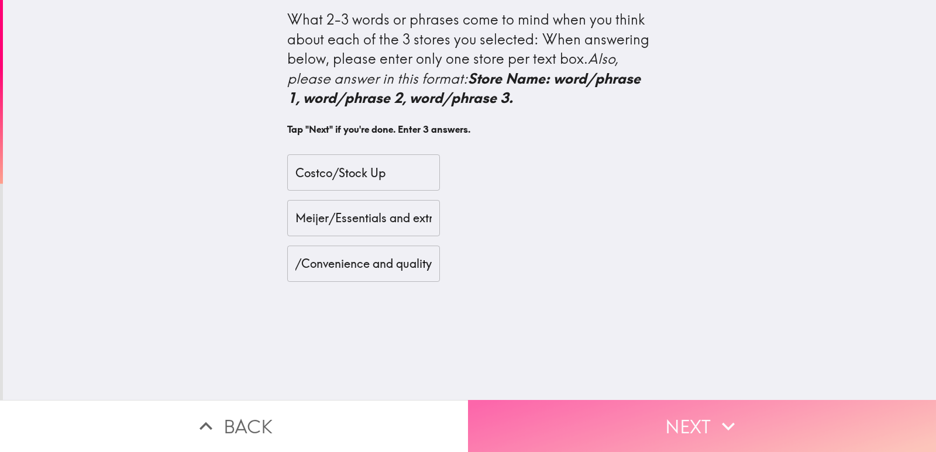
scroll to position [0, 0]
click at [578, 421] on button "Next" at bounding box center [702, 426] width 468 height 52
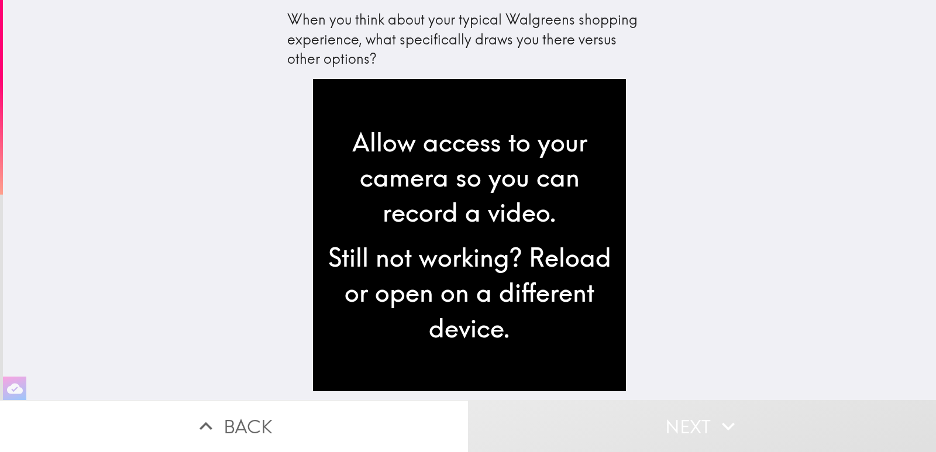
click at [653, 282] on div "When you think about your typical Walgreens shopping experience, what specifica…" at bounding box center [469, 200] width 933 height 400
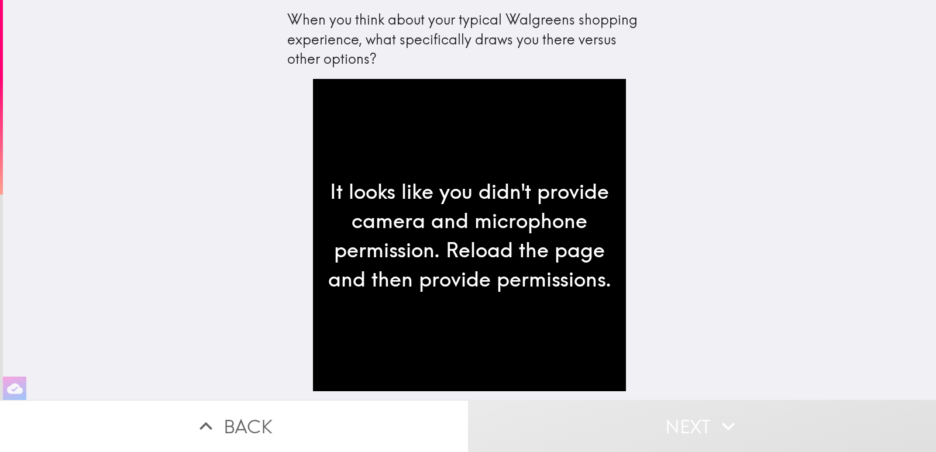
click at [398, 216] on div "It looks like you didn't provide camera and microphone permission. Reload the p…" at bounding box center [469, 235] width 312 height 312
click at [199, 255] on div "When you think about your typical Walgreens shopping experience, what specifica…" at bounding box center [469, 200] width 933 height 400
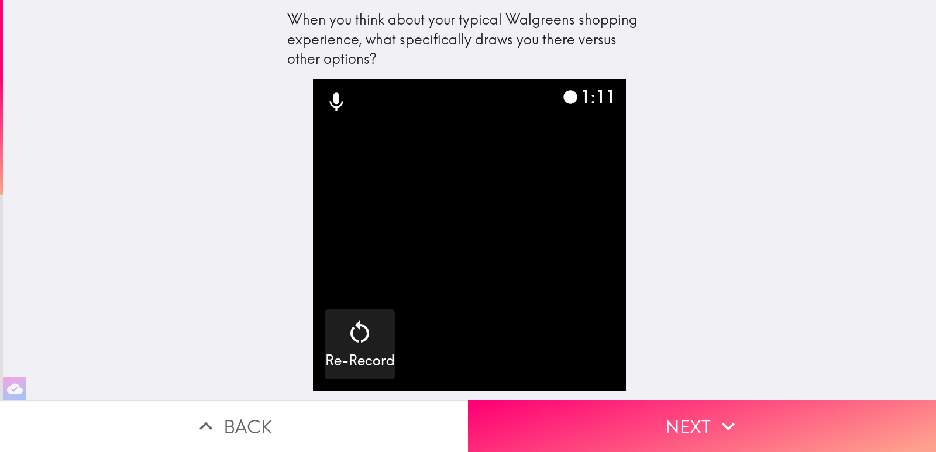
click at [543, 272] on video "button" at bounding box center [469, 235] width 312 height 312
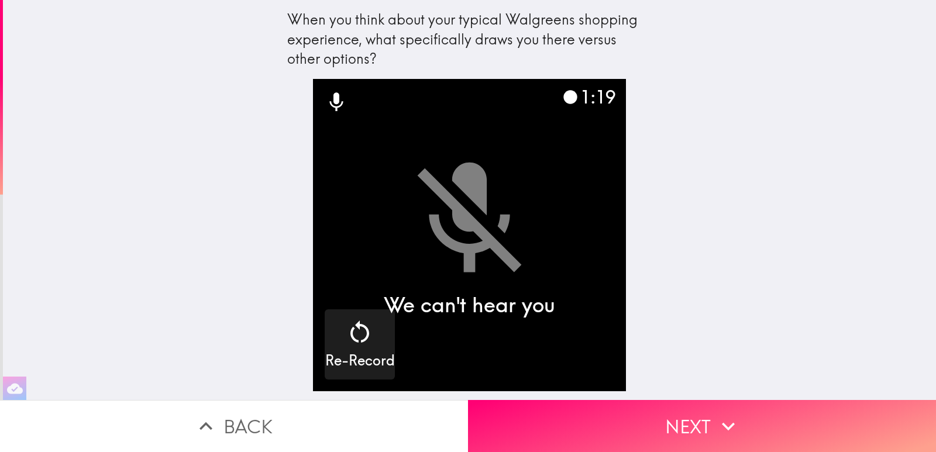
click at [563, 96] on icon at bounding box center [569, 97] width 13 height 13
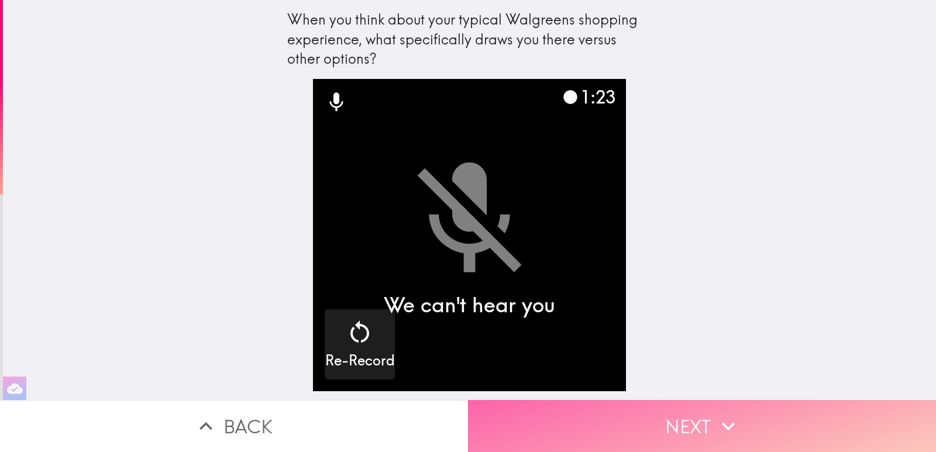
click at [614, 432] on button "Next" at bounding box center [702, 426] width 468 height 52
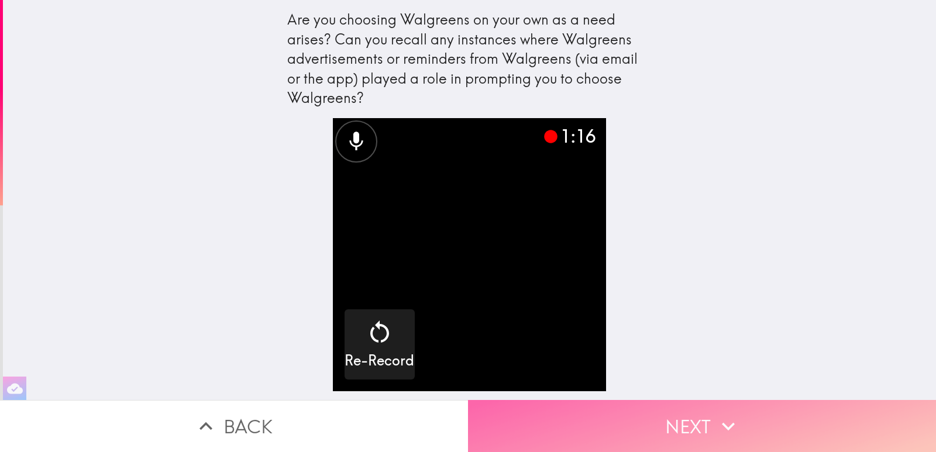
click at [614, 432] on button "Next" at bounding box center [702, 426] width 468 height 52
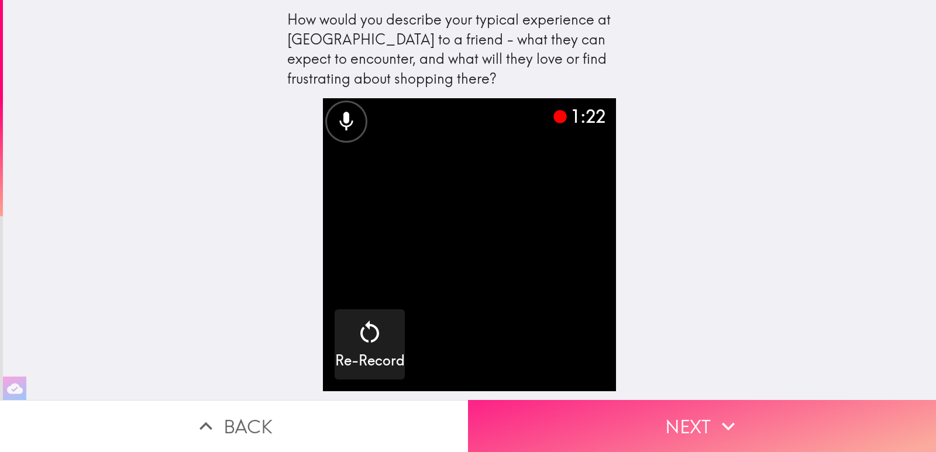
click at [614, 432] on button "Next" at bounding box center [702, 426] width 468 height 52
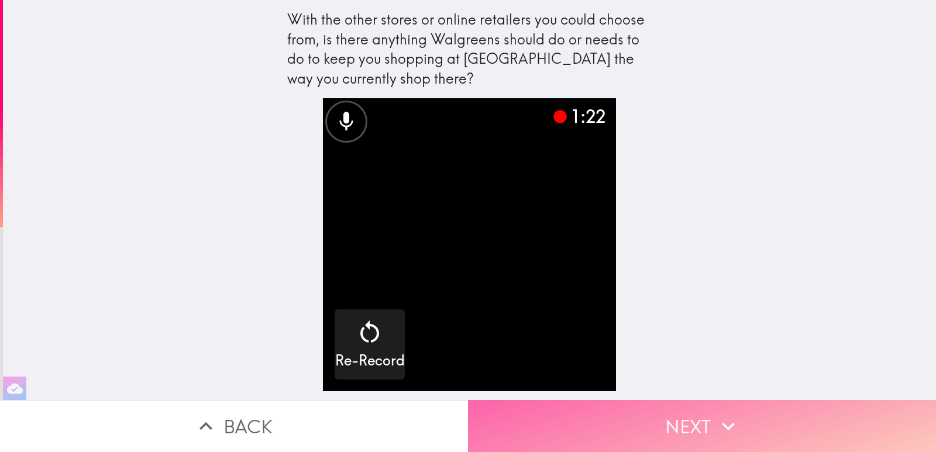
click at [614, 432] on button "Next" at bounding box center [702, 426] width 468 height 52
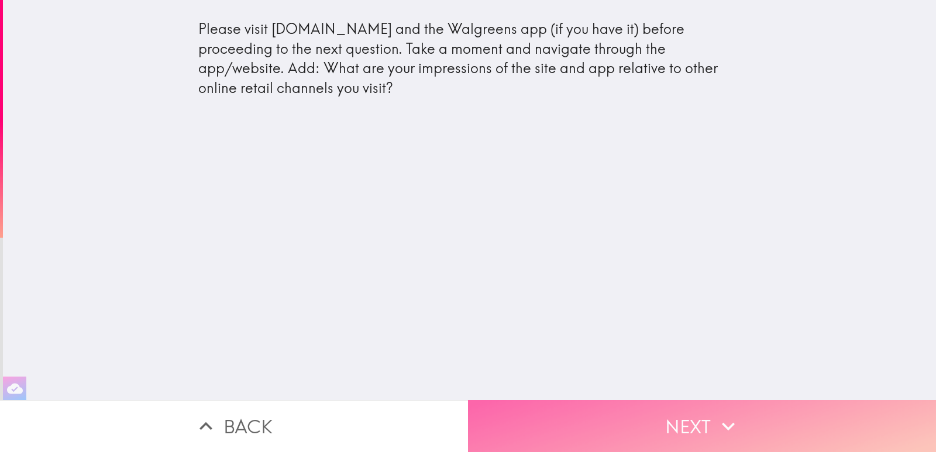
click at [590, 409] on button "Next" at bounding box center [702, 426] width 468 height 52
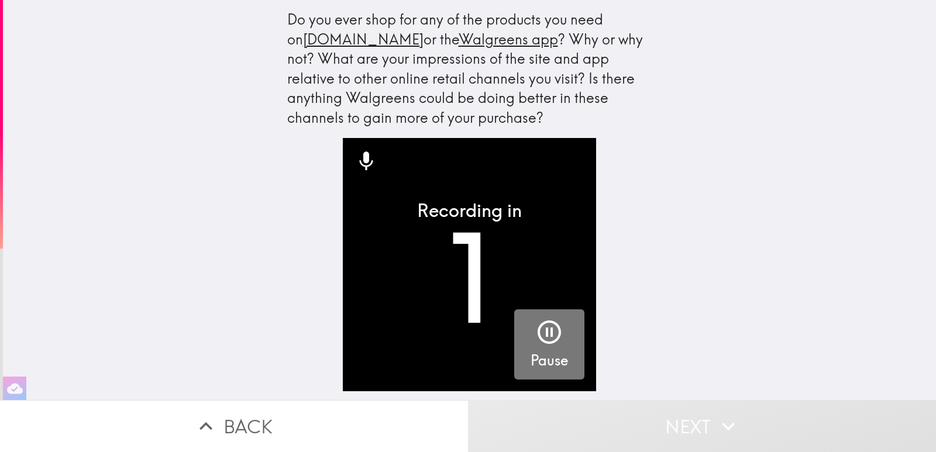
click at [551, 332] on icon "button" at bounding box center [549, 332] width 23 height 23
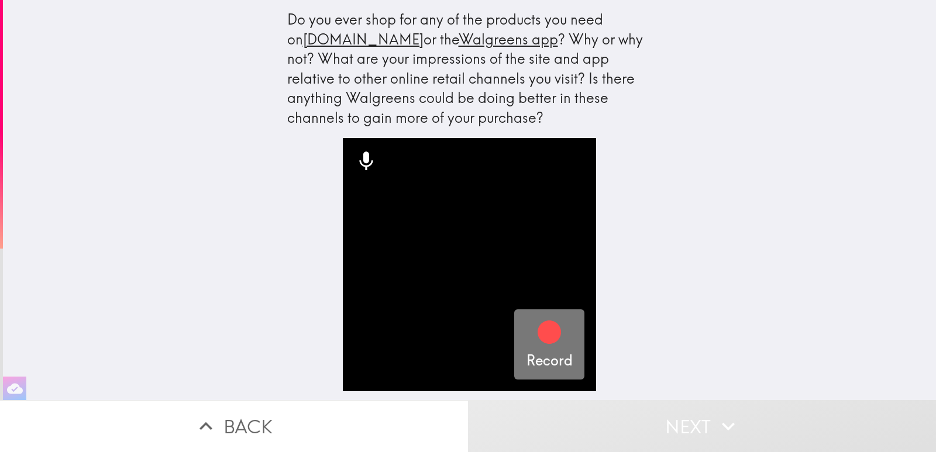
click at [551, 332] on icon "button" at bounding box center [549, 332] width 23 height 23
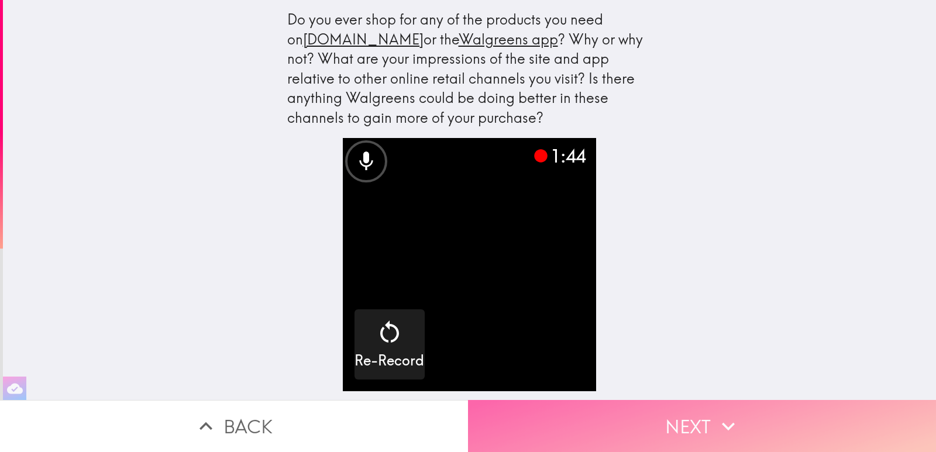
click at [566, 414] on button "Next" at bounding box center [702, 426] width 468 height 52
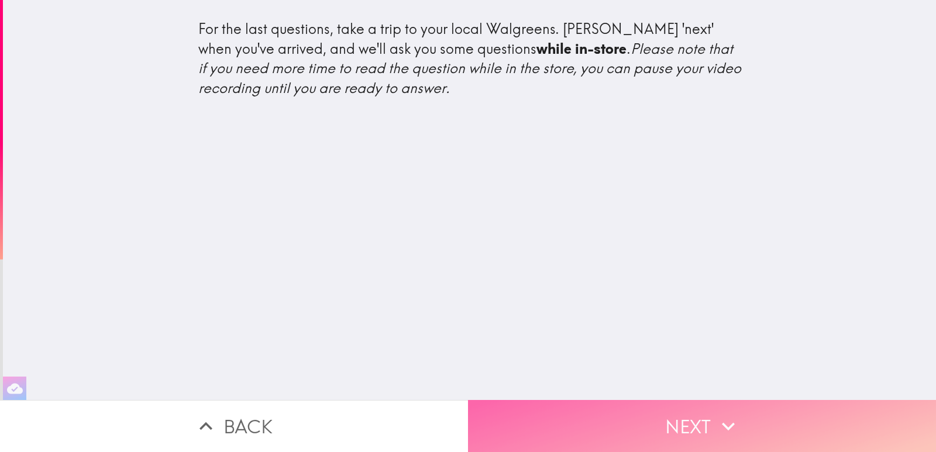
click at [552, 409] on button "Next" at bounding box center [702, 426] width 468 height 52
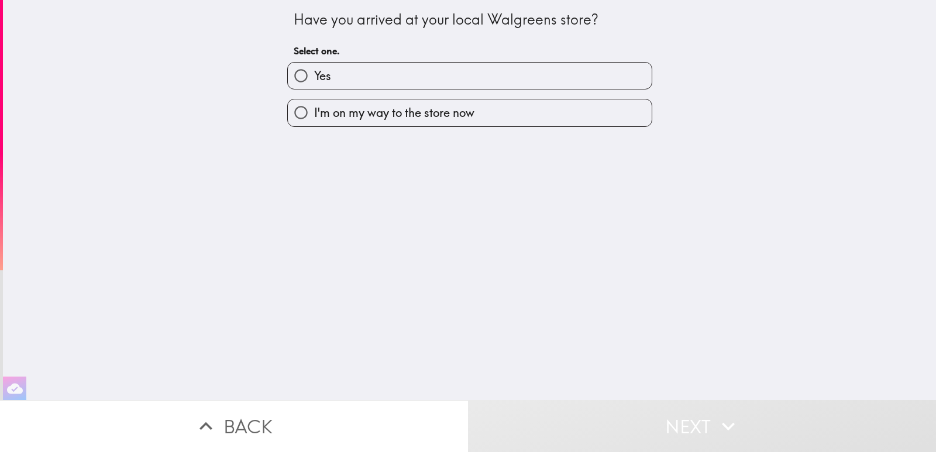
click at [340, 119] on span "I'm on my way to the store now" at bounding box center [394, 113] width 160 height 16
click at [314, 119] on input "I'm on my way to the store now" at bounding box center [301, 112] width 26 height 26
radio input "true"
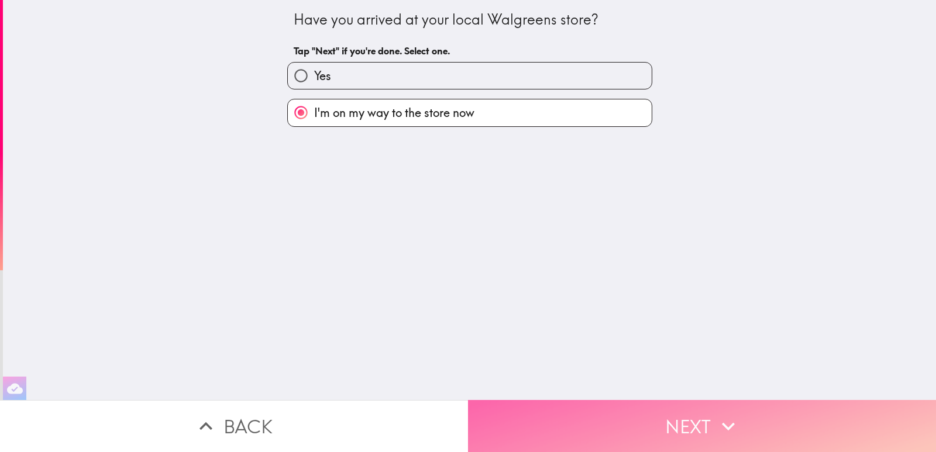
click at [622, 418] on button "Next" at bounding box center [702, 426] width 468 height 52
